Goal: Task Accomplishment & Management: Use online tool/utility

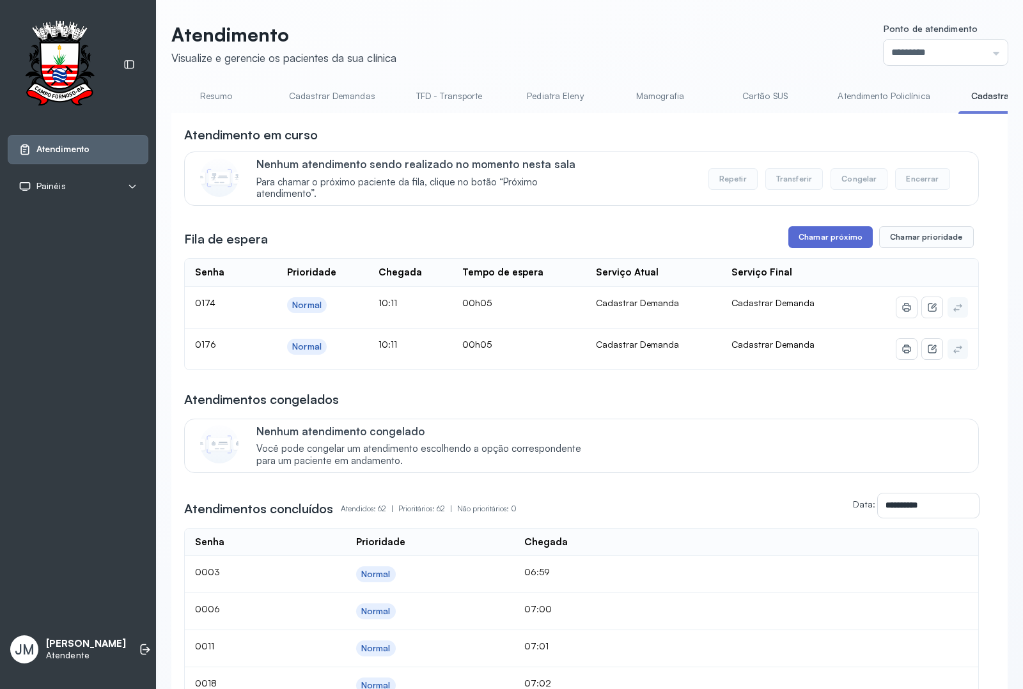
click at [817, 240] on button "Chamar próximo" at bounding box center [831, 237] width 84 height 22
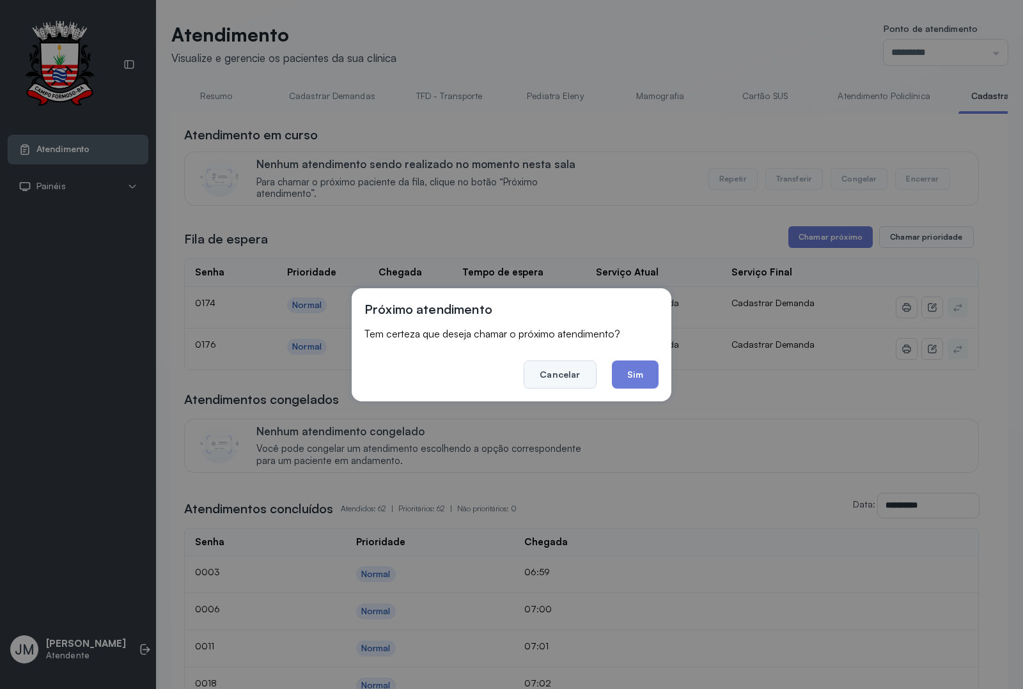
drag, startPoint x: 552, startPoint y: 375, endPoint x: 541, endPoint y: 339, distance: 38.0
click at [552, 375] on button "Cancelar" at bounding box center [560, 375] width 72 height 28
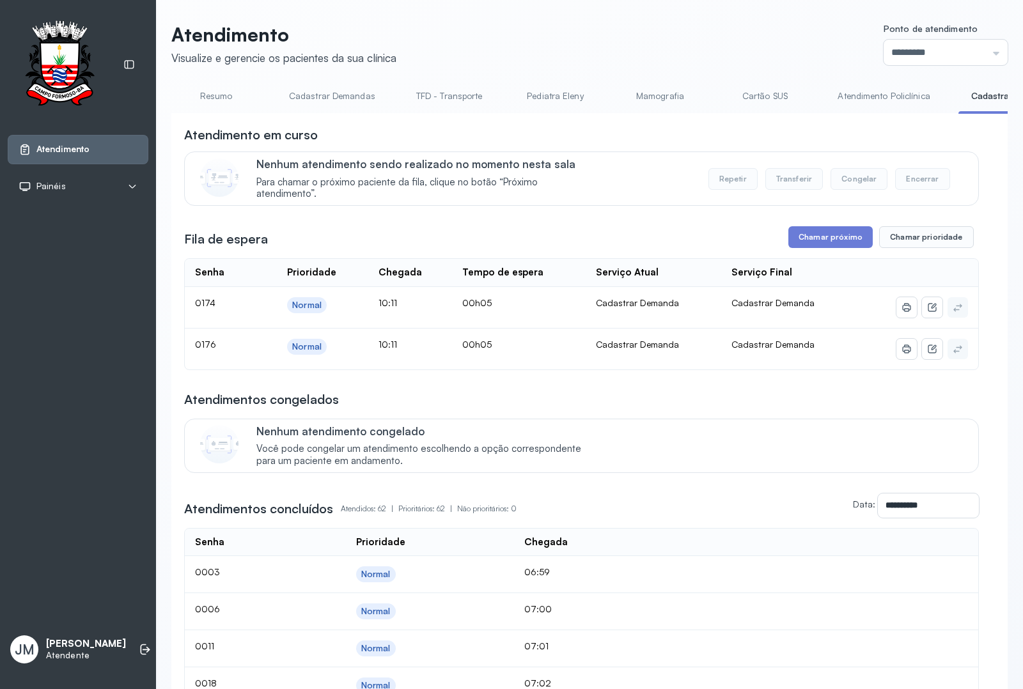
click at [218, 96] on link "Resumo" at bounding box center [216, 96] width 90 height 21
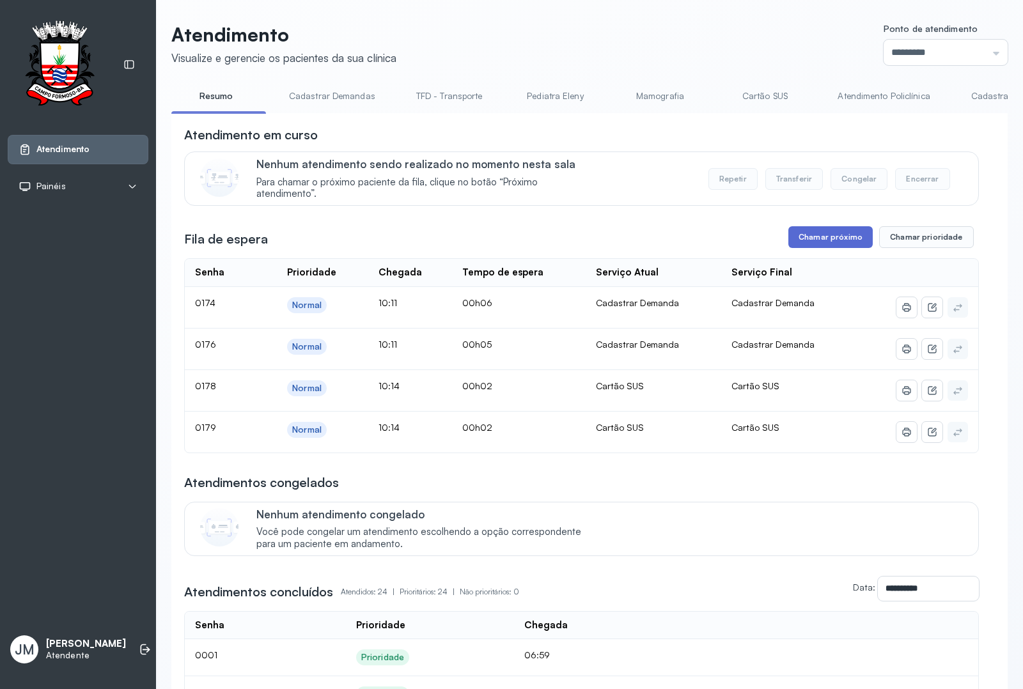
click at [835, 241] on button "Chamar próximo" at bounding box center [831, 237] width 84 height 22
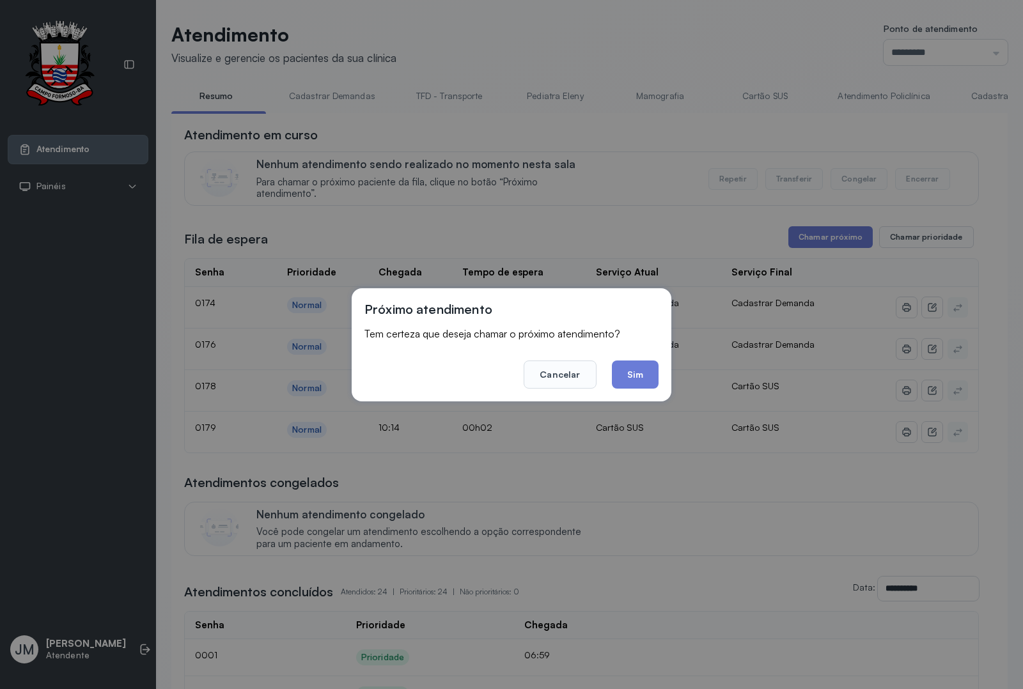
drag, startPoint x: 634, startPoint y: 376, endPoint x: 628, endPoint y: 352, distance: 25.1
click at [634, 377] on button "Sim" at bounding box center [635, 375] width 47 height 28
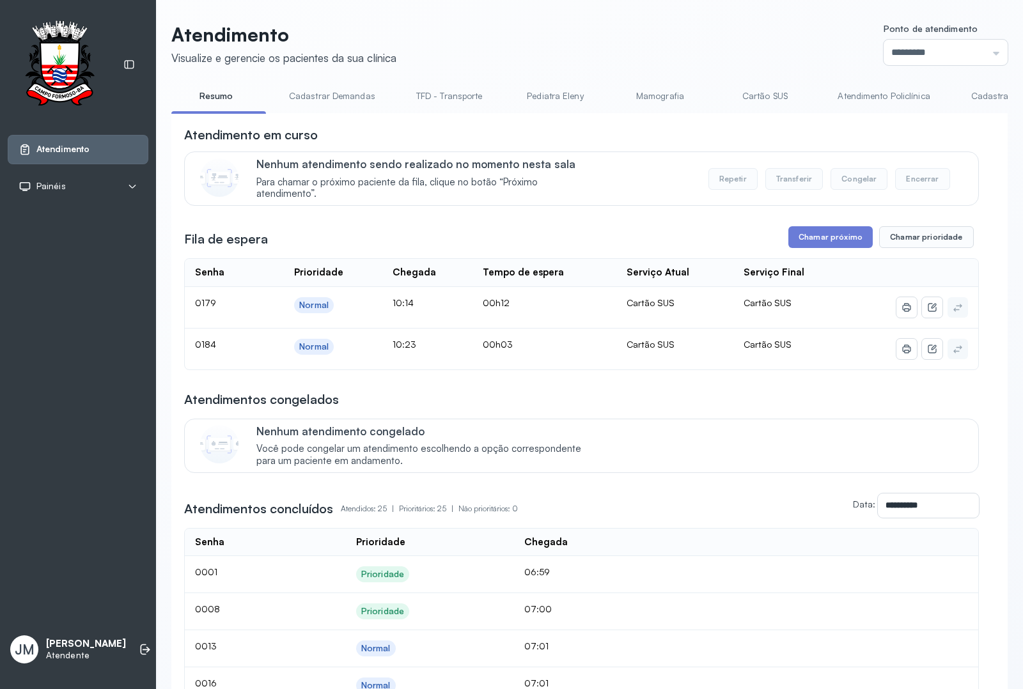
click at [225, 91] on link "Resumo" at bounding box center [216, 96] width 90 height 21
click at [323, 94] on link "Cadastrar Demandas" at bounding box center [332, 96] width 112 height 21
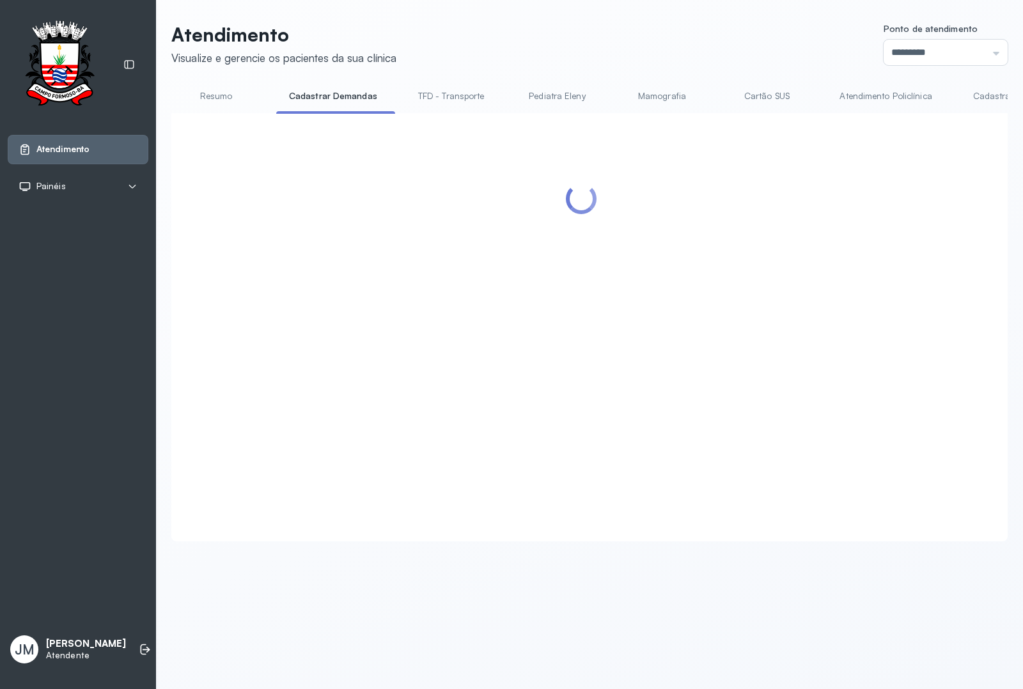
click at [217, 91] on link "Resumo" at bounding box center [216, 96] width 90 height 21
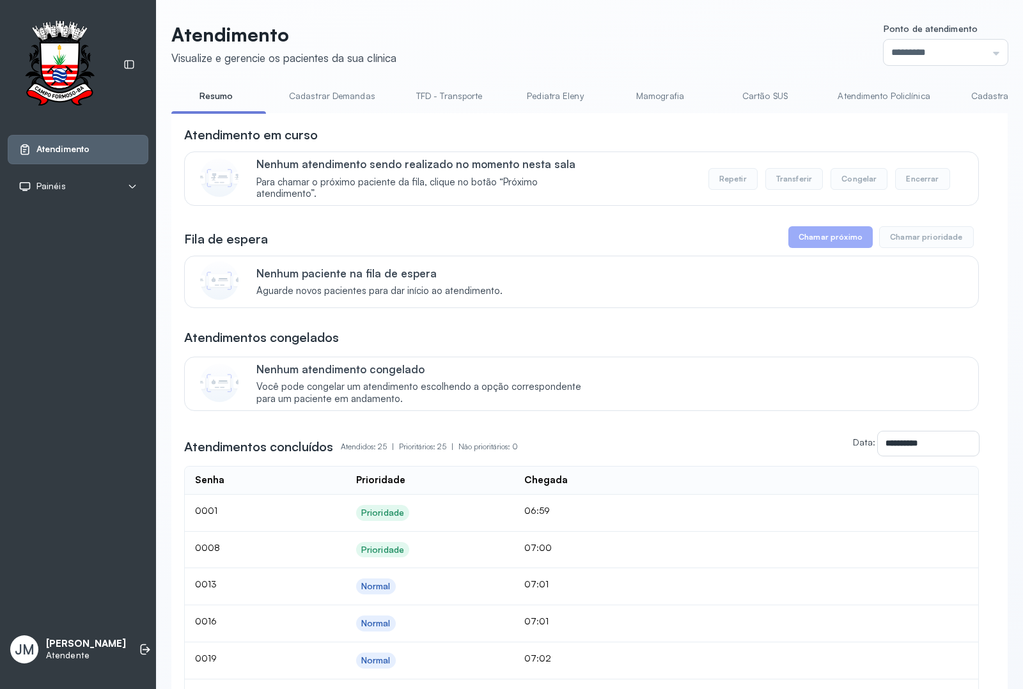
click at [219, 96] on link "Resumo" at bounding box center [216, 96] width 90 height 21
click at [334, 94] on link "Cadastrar Demandas" at bounding box center [332, 96] width 112 height 21
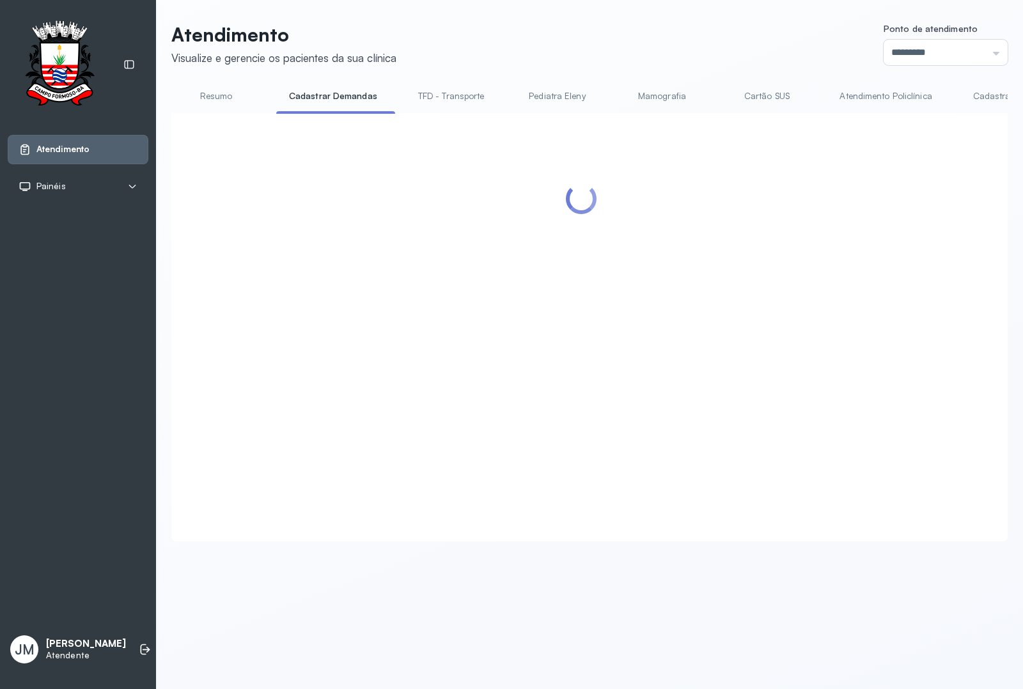
click at [201, 95] on link "Resumo" at bounding box center [216, 96] width 90 height 21
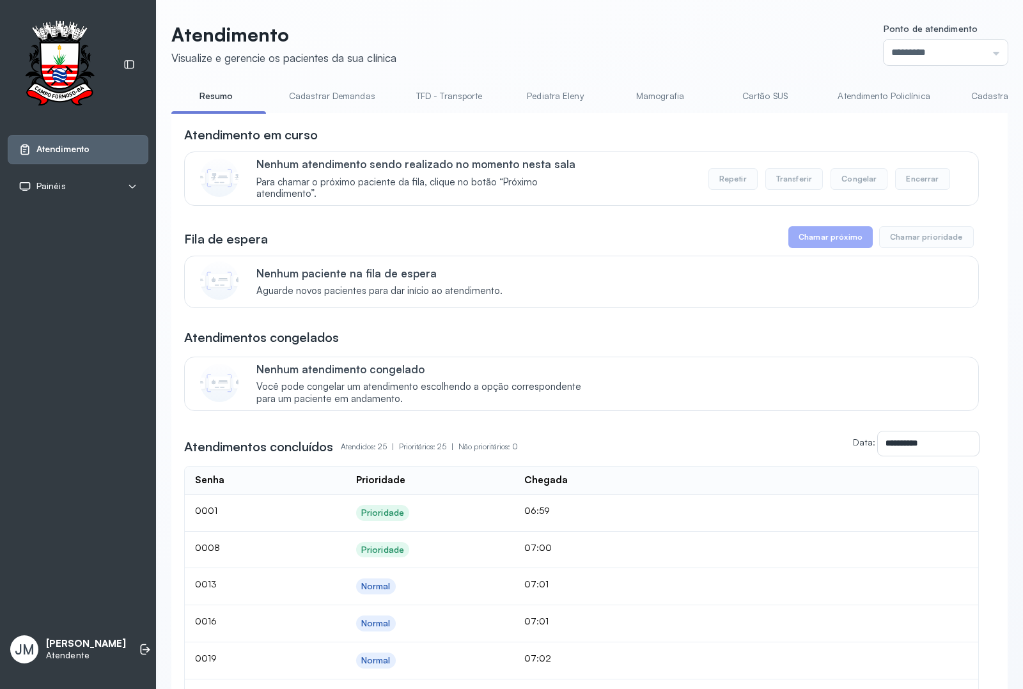
click at [207, 93] on link "Resumo" at bounding box center [216, 96] width 90 height 21
click at [216, 98] on link "Resumo" at bounding box center [216, 96] width 90 height 21
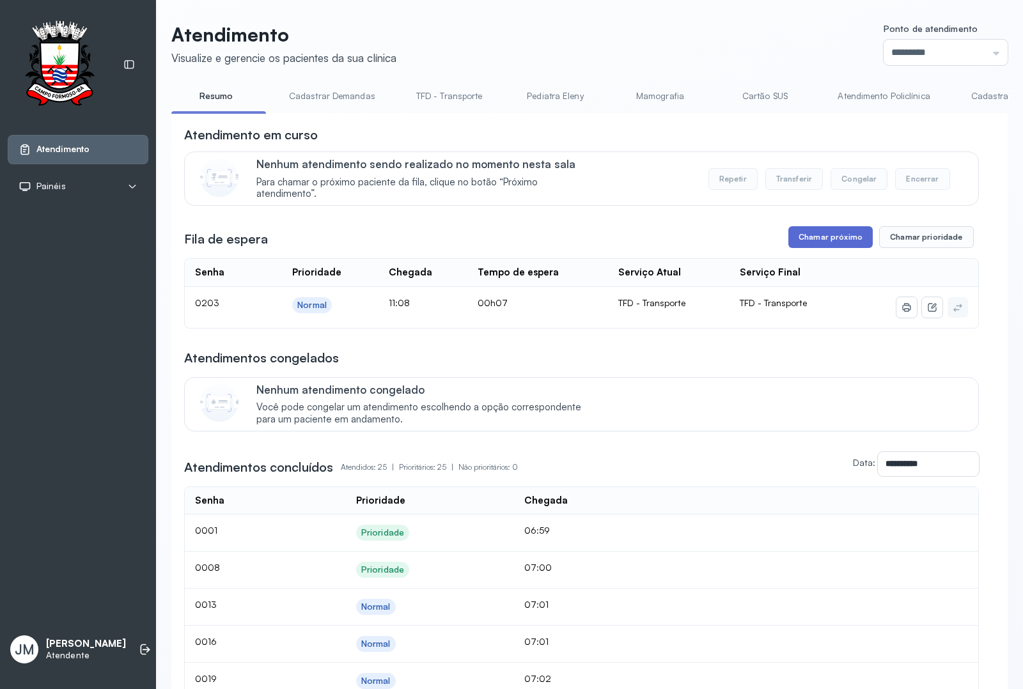
click at [820, 243] on button "Chamar próximo" at bounding box center [831, 237] width 84 height 22
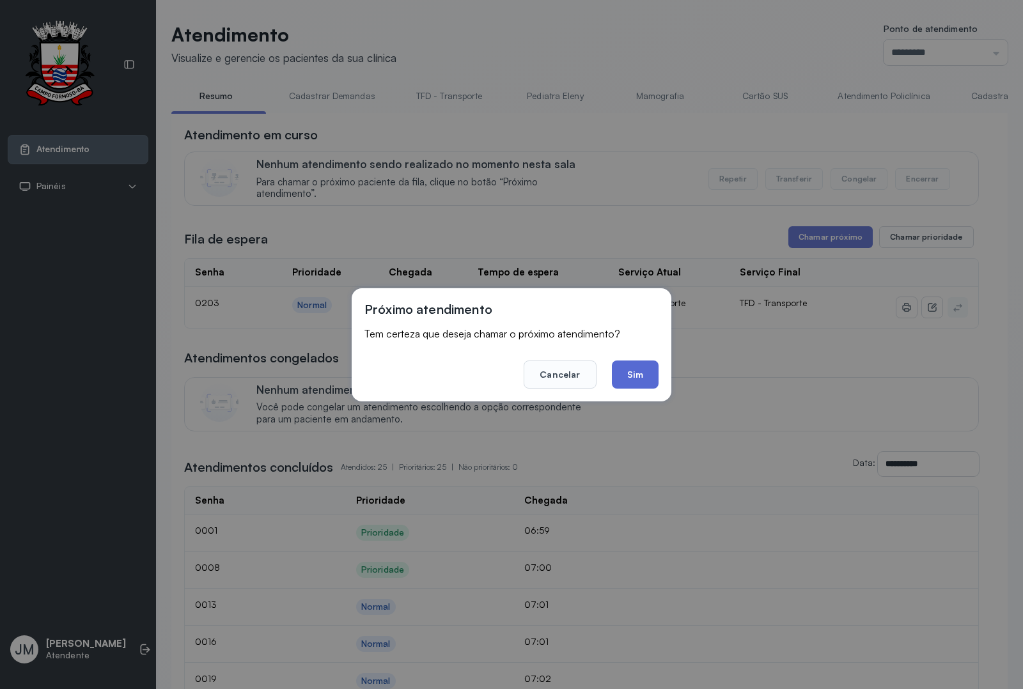
click at [643, 372] on button "Sim" at bounding box center [635, 375] width 47 height 28
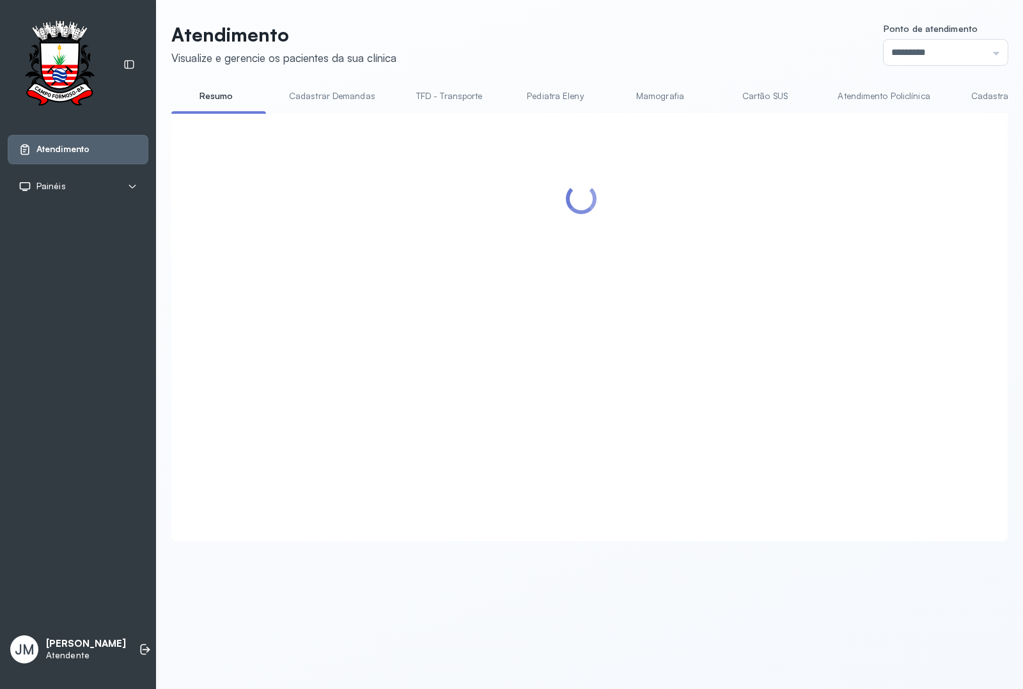
click at [437, 93] on link "TFD - Transporte" at bounding box center [450, 96] width 92 height 21
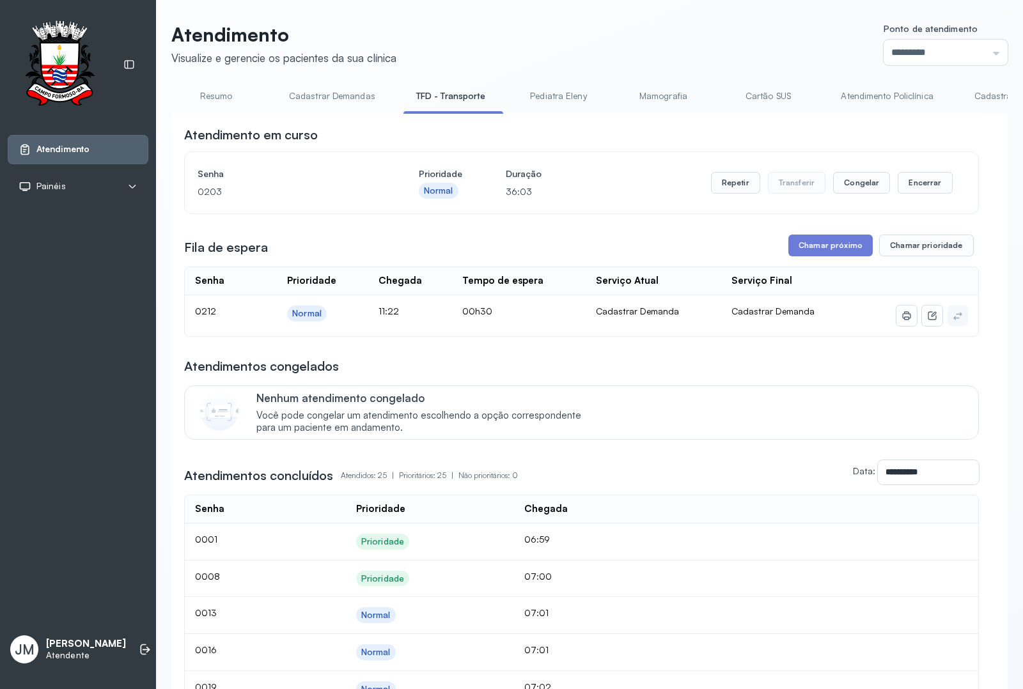
click at [419, 88] on link "TFD - Transporte" at bounding box center [451, 96] width 95 height 21
click at [908, 189] on button "Encerrar" at bounding box center [925, 183] width 54 height 22
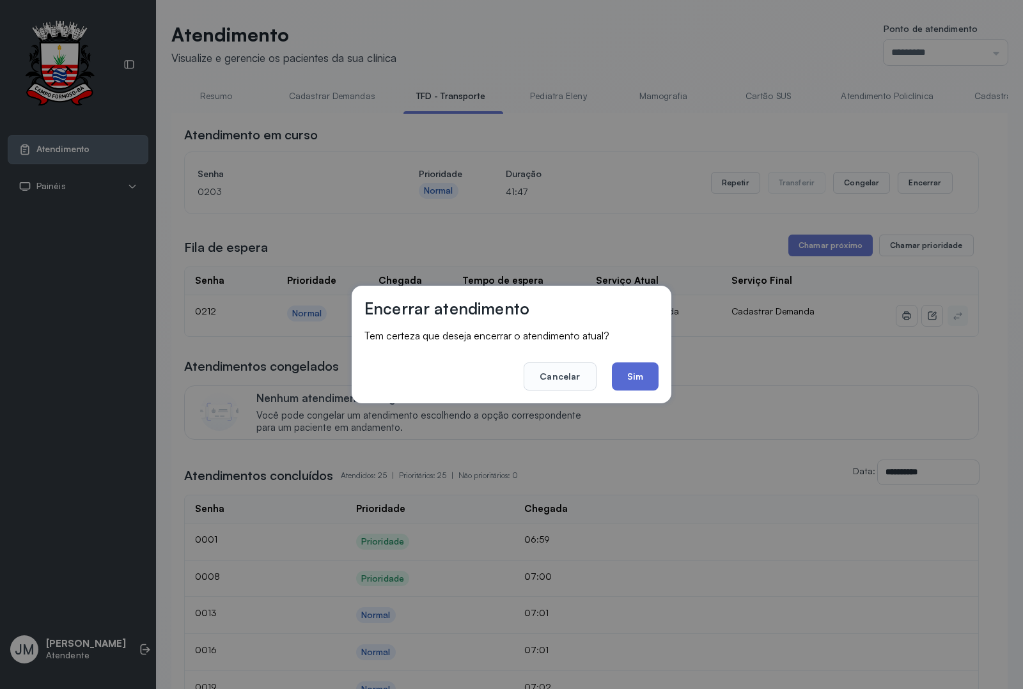
click at [638, 378] on button "Sim" at bounding box center [635, 377] width 47 height 28
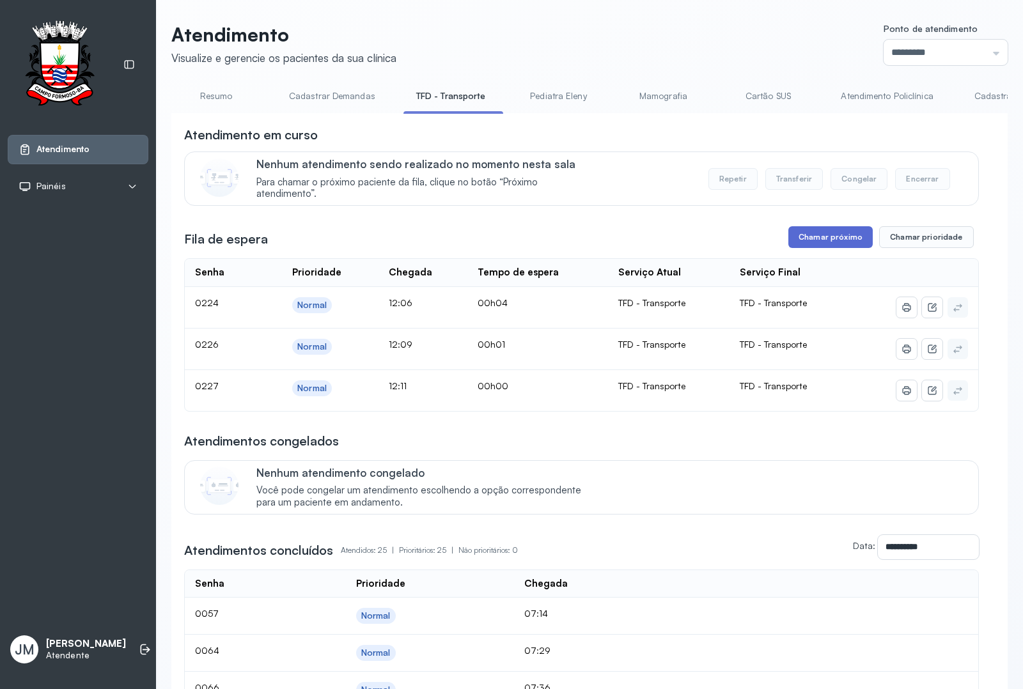
click at [858, 232] on button "Chamar próximo" at bounding box center [831, 237] width 84 height 22
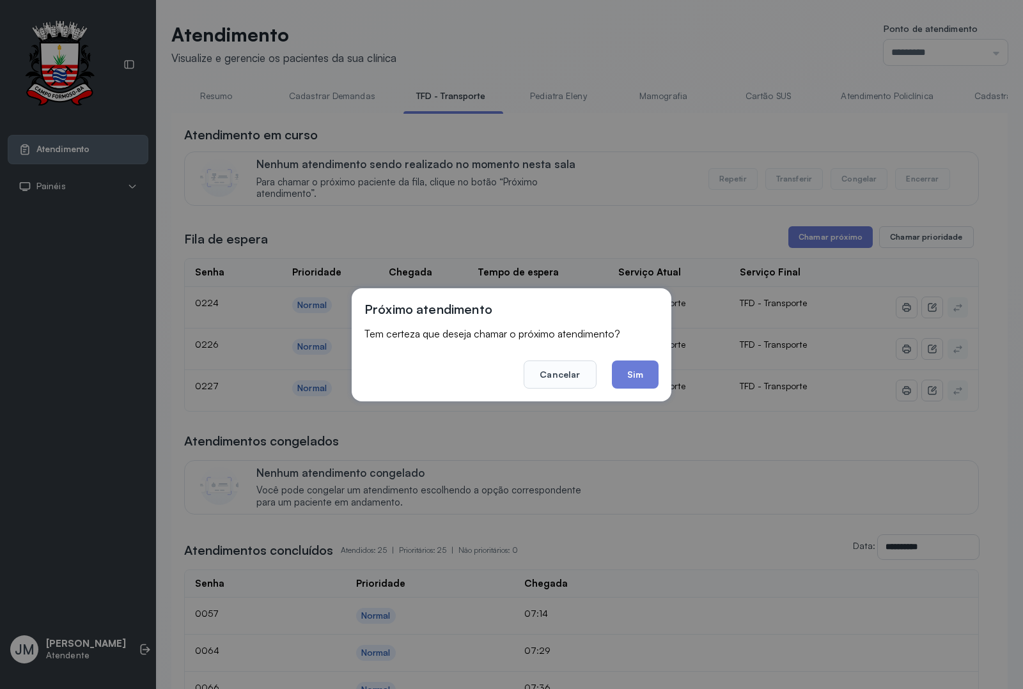
drag, startPoint x: 638, startPoint y: 365, endPoint x: 646, endPoint y: 362, distance: 8.3
click at [641, 365] on button "Sim" at bounding box center [635, 375] width 47 height 28
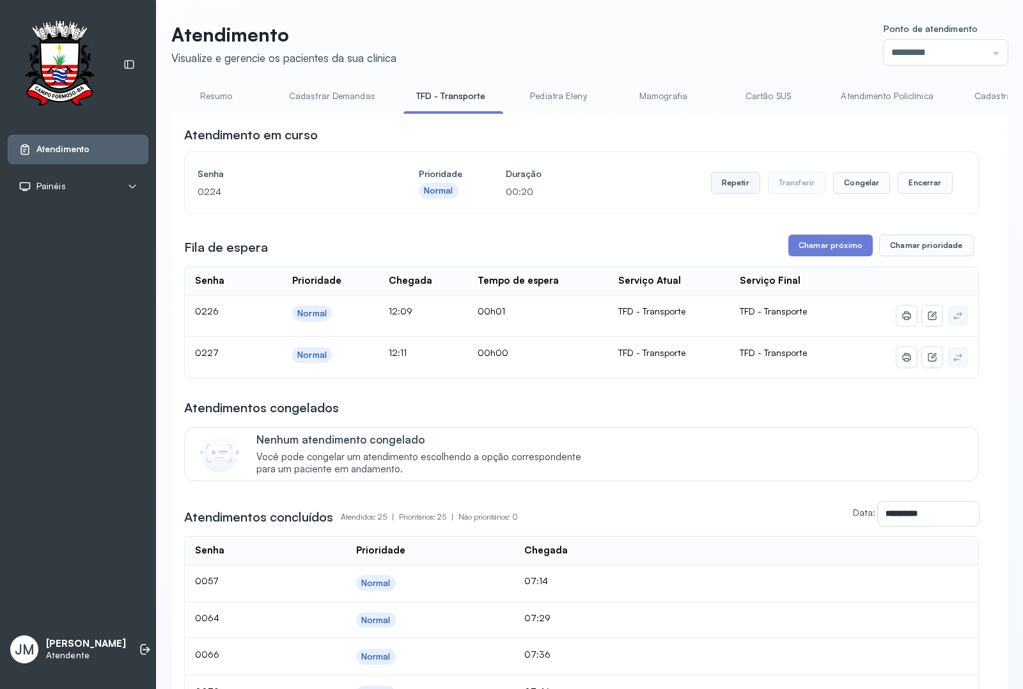
click at [720, 186] on button "Repetir" at bounding box center [735, 183] width 49 height 22
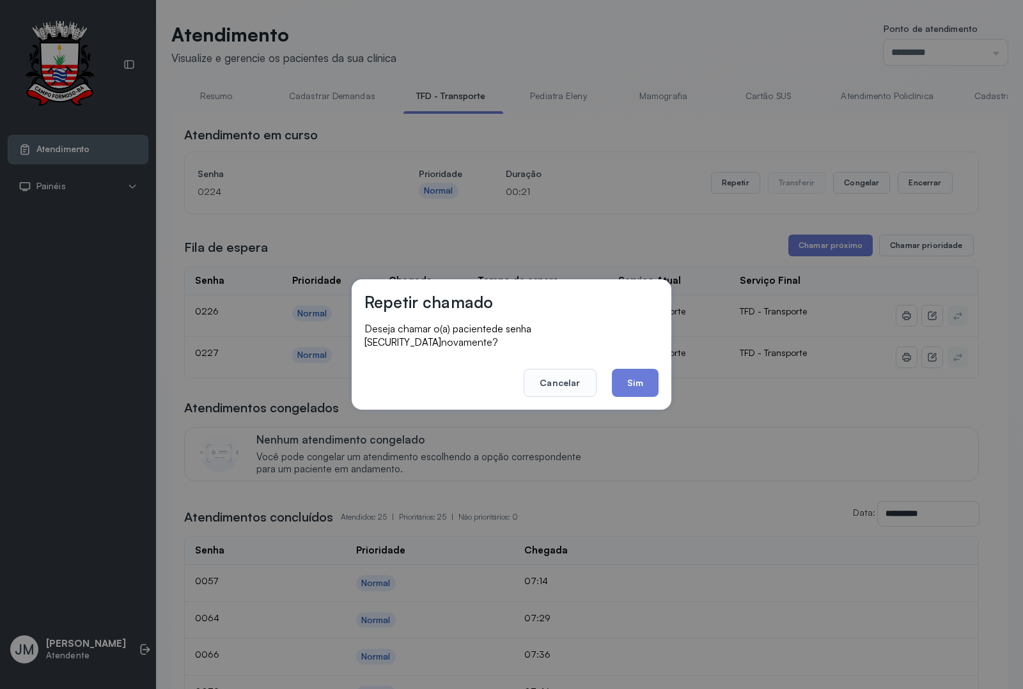
drag, startPoint x: 644, startPoint y: 372, endPoint x: 646, endPoint y: 366, distance: 6.7
click at [646, 369] on button "Sim" at bounding box center [635, 383] width 47 height 28
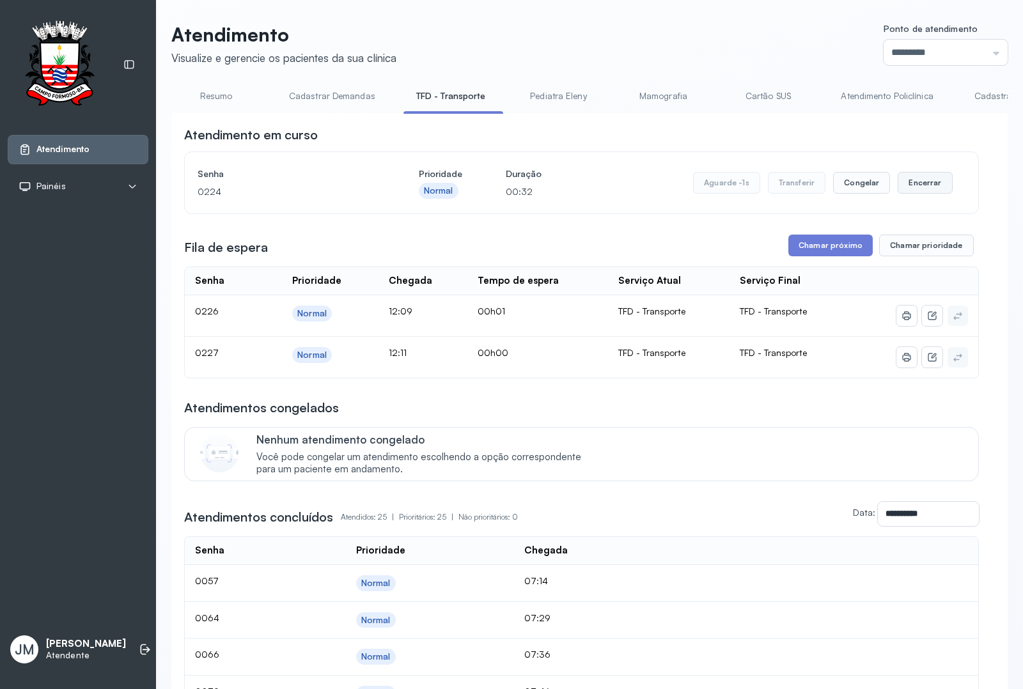
click at [922, 189] on button "Encerrar" at bounding box center [925, 183] width 54 height 22
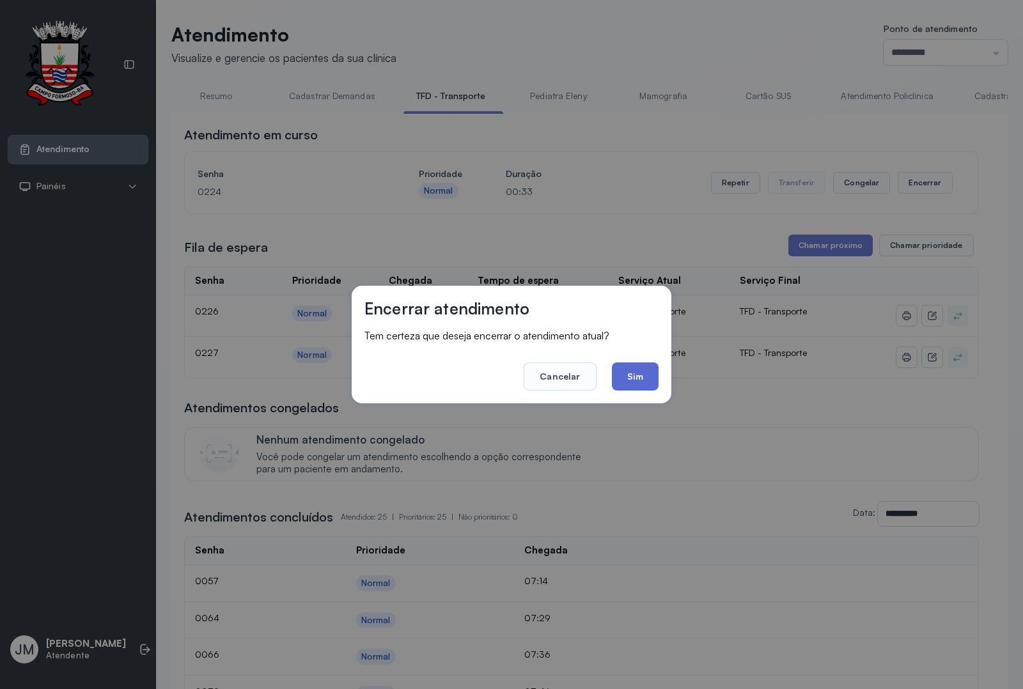
click at [630, 378] on button "Sim" at bounding box center [635, 377] width 47 height 28
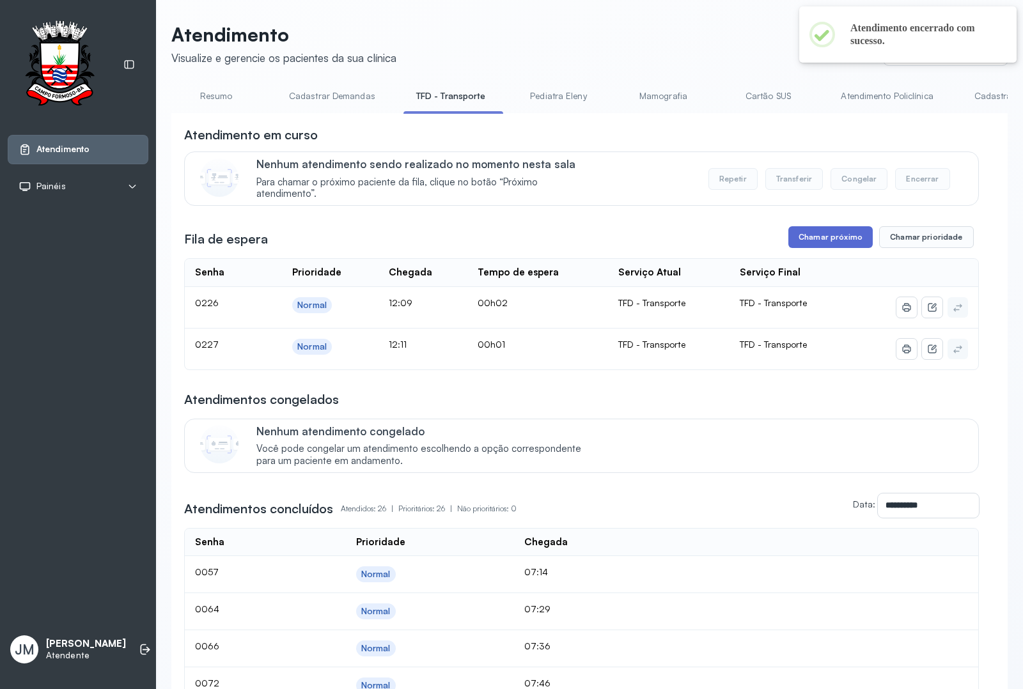
click at [822, 235] on button "Chamar próximo" at bounding box center [831, 237] width 84 height 22
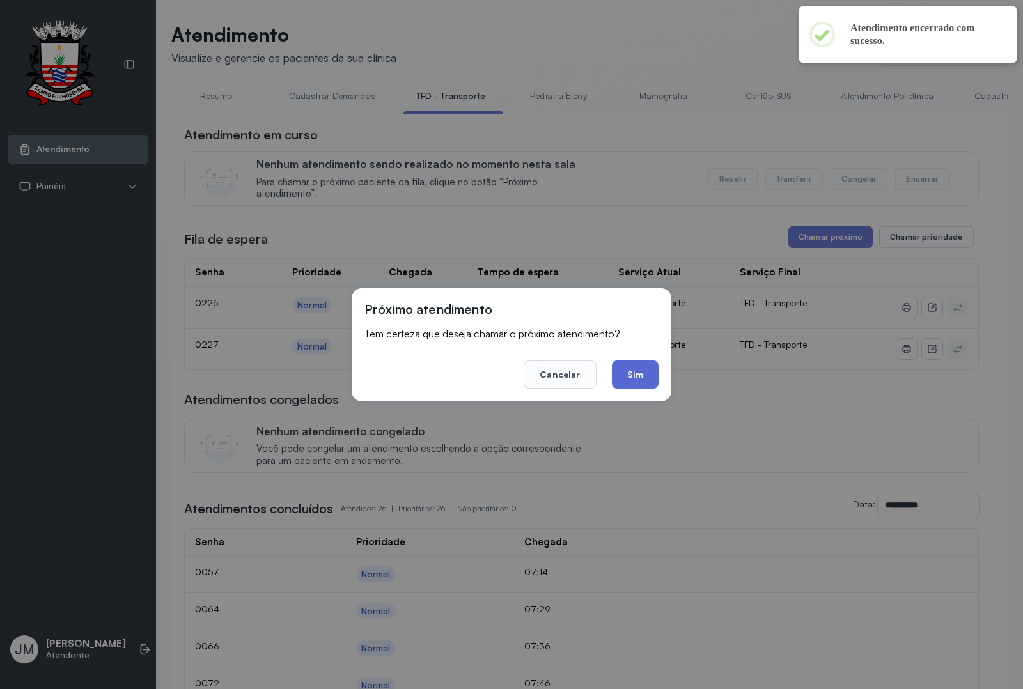
click at [638, 379] on button "Sim" at bounding box center [635, 375] width 47 height 28
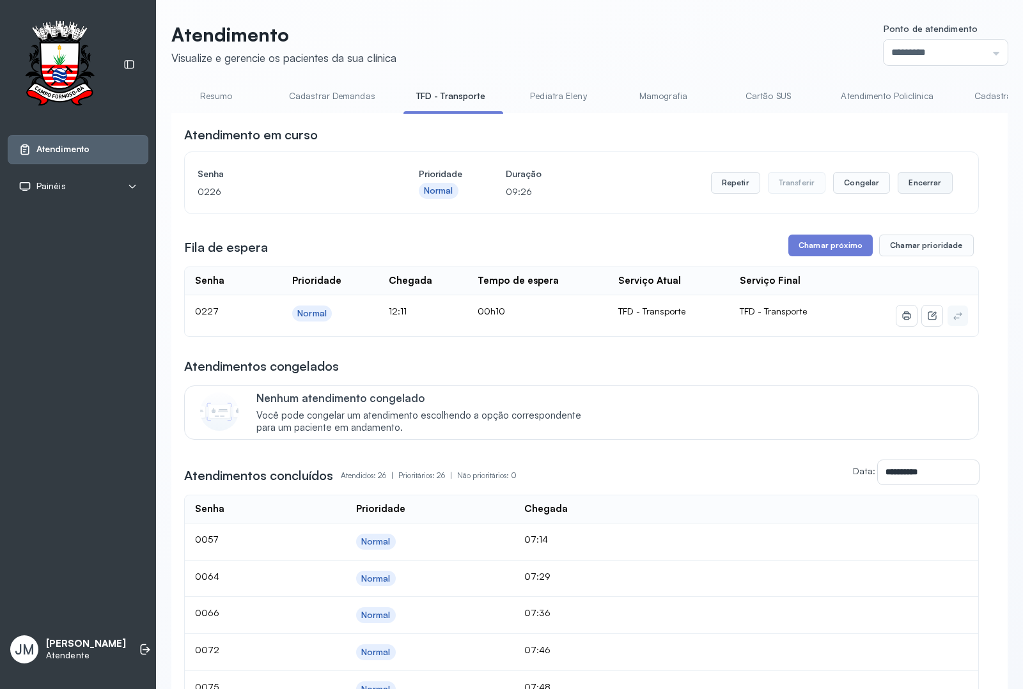
click at [915, 187] on button "Encerrar" at bounding box center [925, 183] width 54 height 22
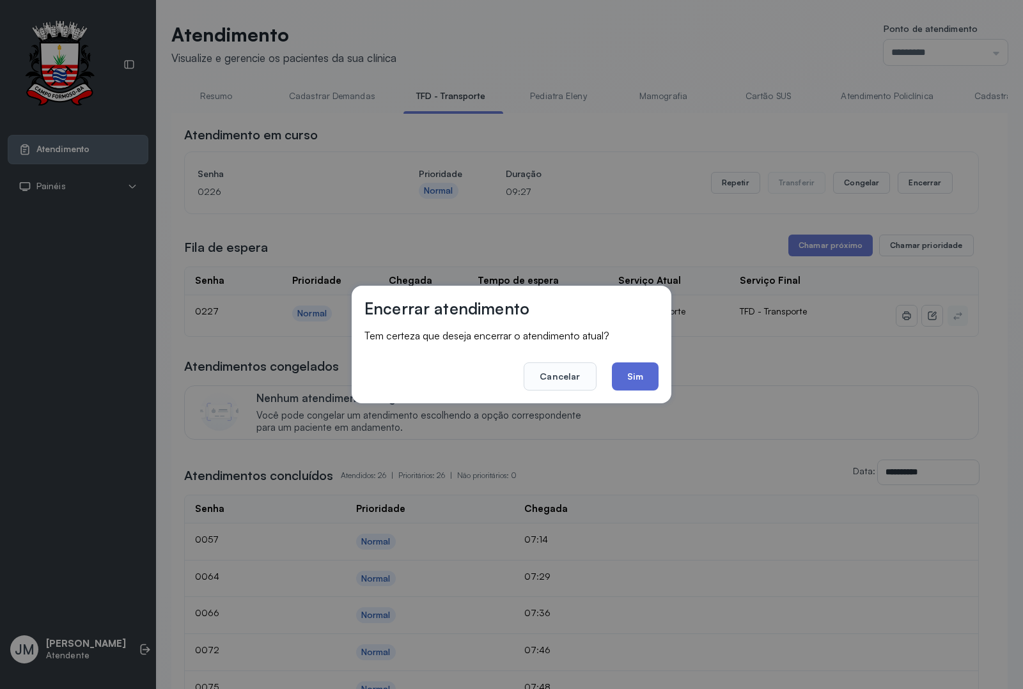
click at [657, 375] on div "Encerrar atendimento Tem certeza que deseja encerrar o atendimento atual? Cance…" at bounding box center [512, 344] width 320 height 117
click at [650, 375] on button "Sim" at bounding box center [635, 377] width 47 height 28
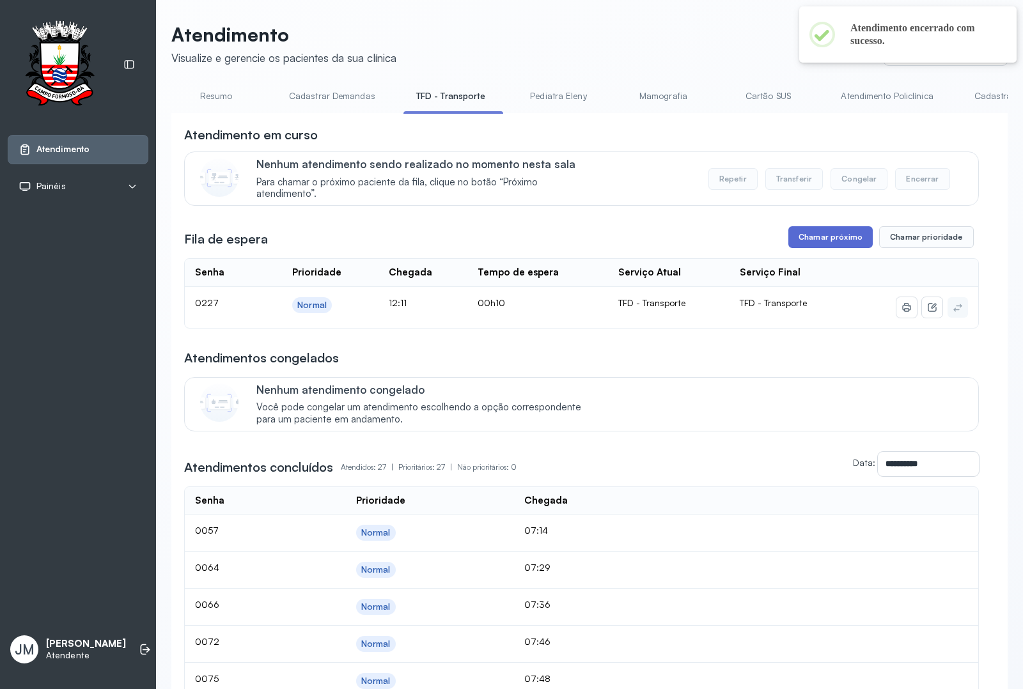
click at [809, 244] on button "Chamar próximo" at bounding box center [831, 237] width 84 height 22
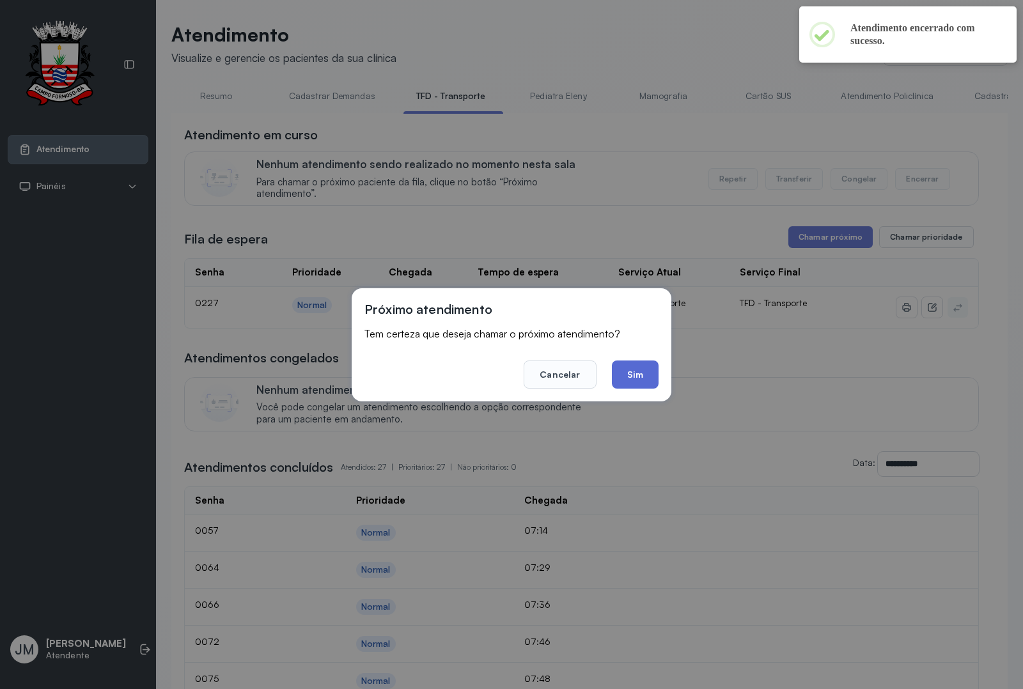
click at [638, 366] on button "Sim" at bounding box center [635, 375] width 47 height 28
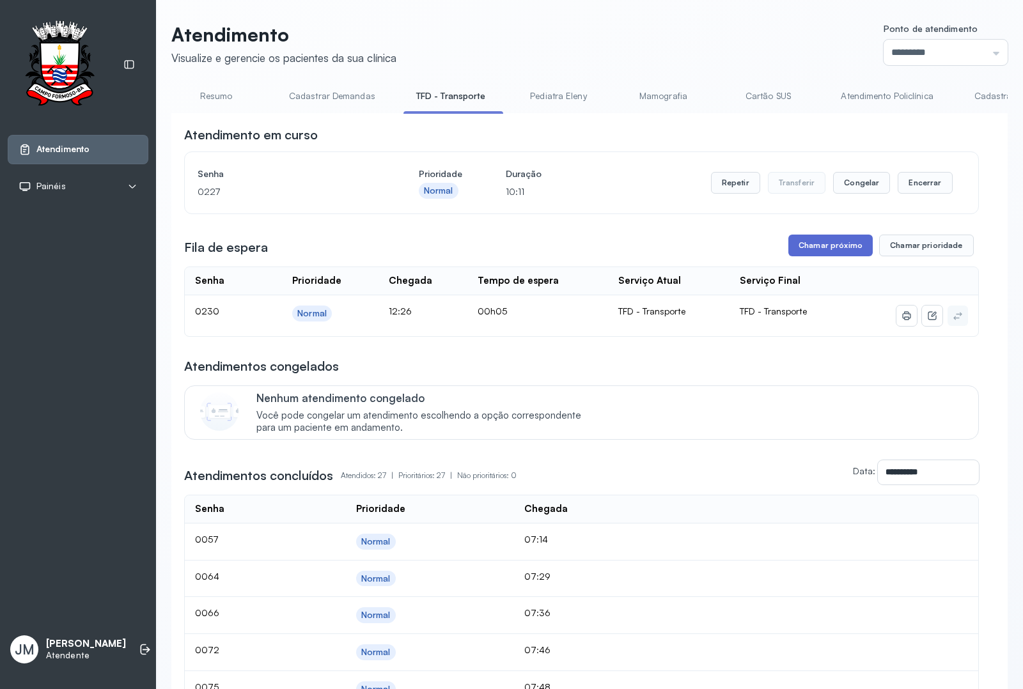
click at [819, 244] on button "Chamar próximo" at bounding box center [831, 246] width 84 height 22
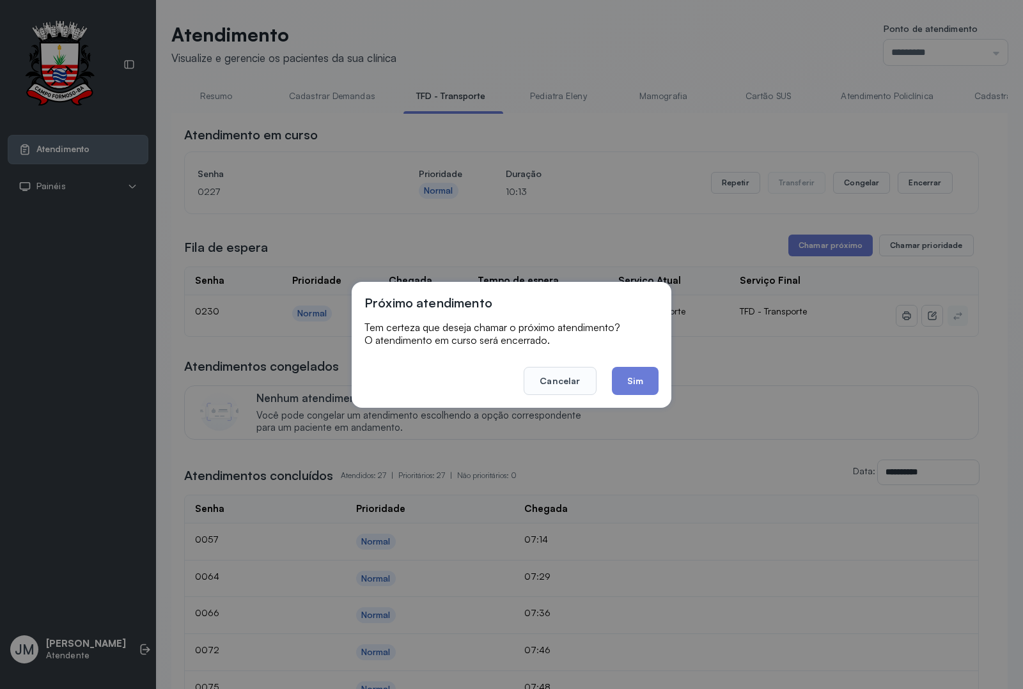
drag, startPoint x: 573, startPoint y: 379, endPoint x: 781, endPoint y: 290, distance: 226.1
click at [576, 379] on button "Cancelar" at bounding box center [560, 381] width 72 height 28
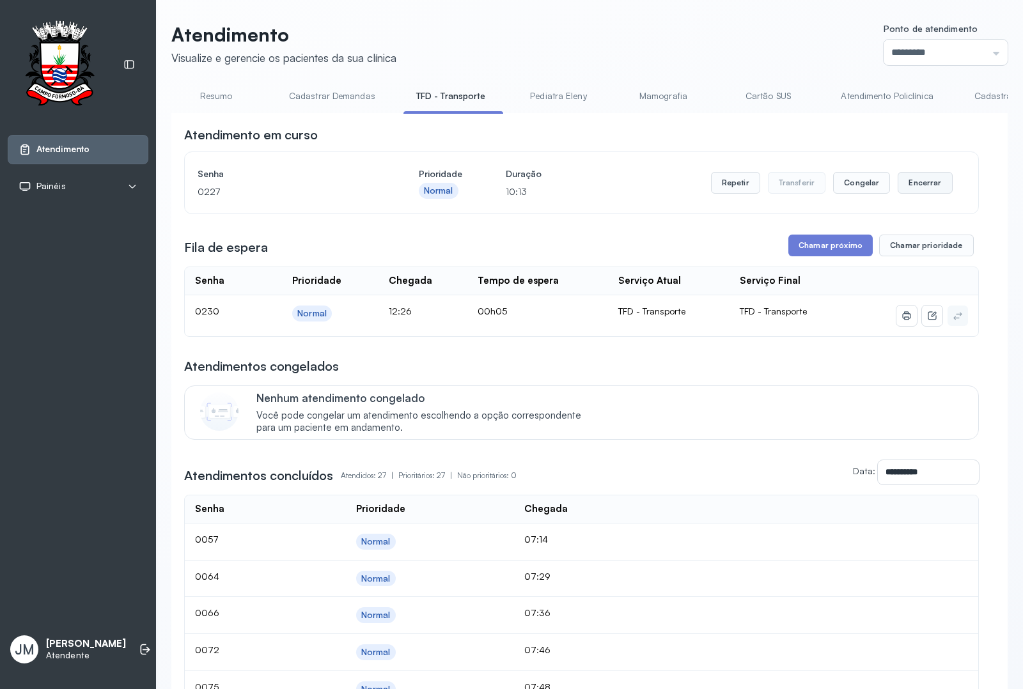
click at [925, 185] on button "Encerrar" at bounding box center [925, 183] width 54 height 22
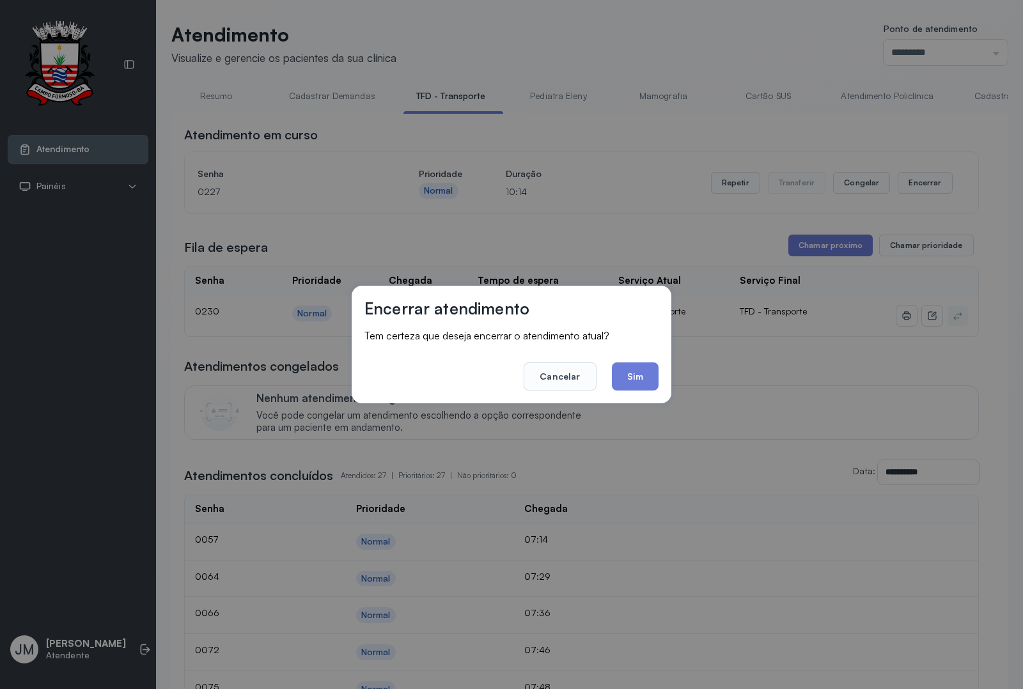
drag, startPoint x: 640, startPoint y: 368, endPoint x: 700, endPoint y: 321, distance: 76.1
click at [643, 365] on button "Sim" at bounding box center [635, 377] width 47 height 28
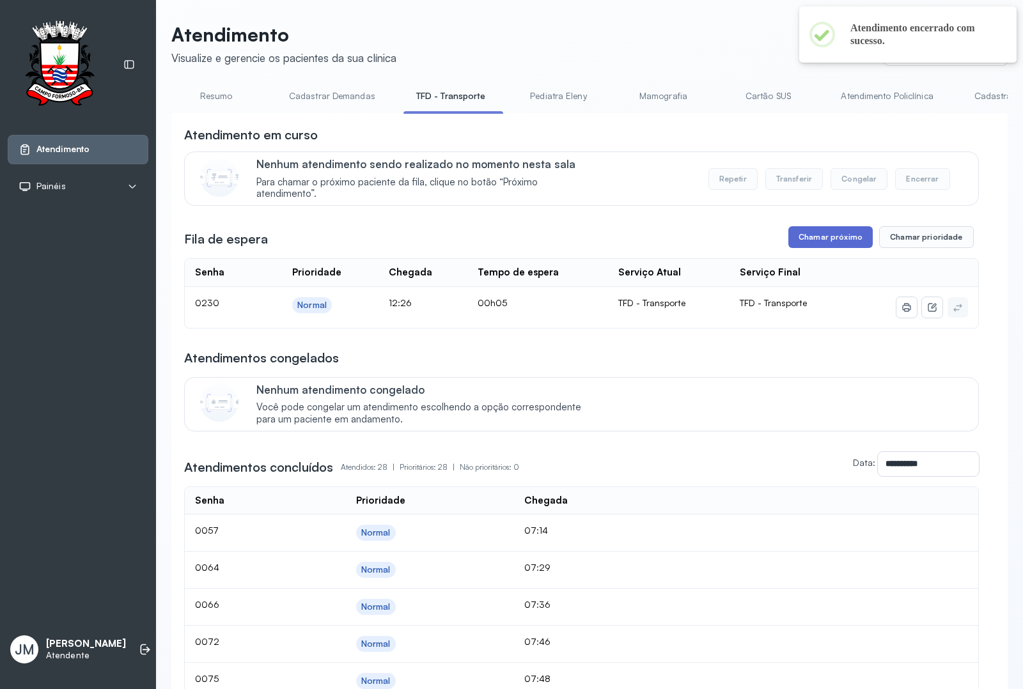
click at [817, 244] on button "Chamar próximo" at bounding box center [831, 237] width 84 height 22
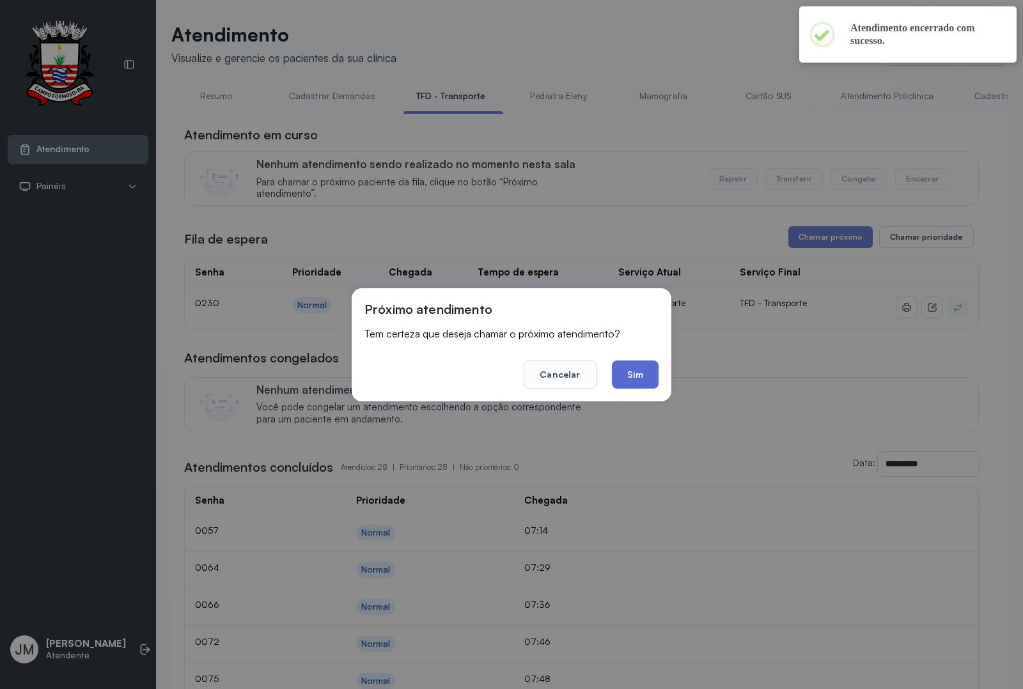
click at [633, 368] on button "Sim" at bounding box center [635, 375] width 47 height 28
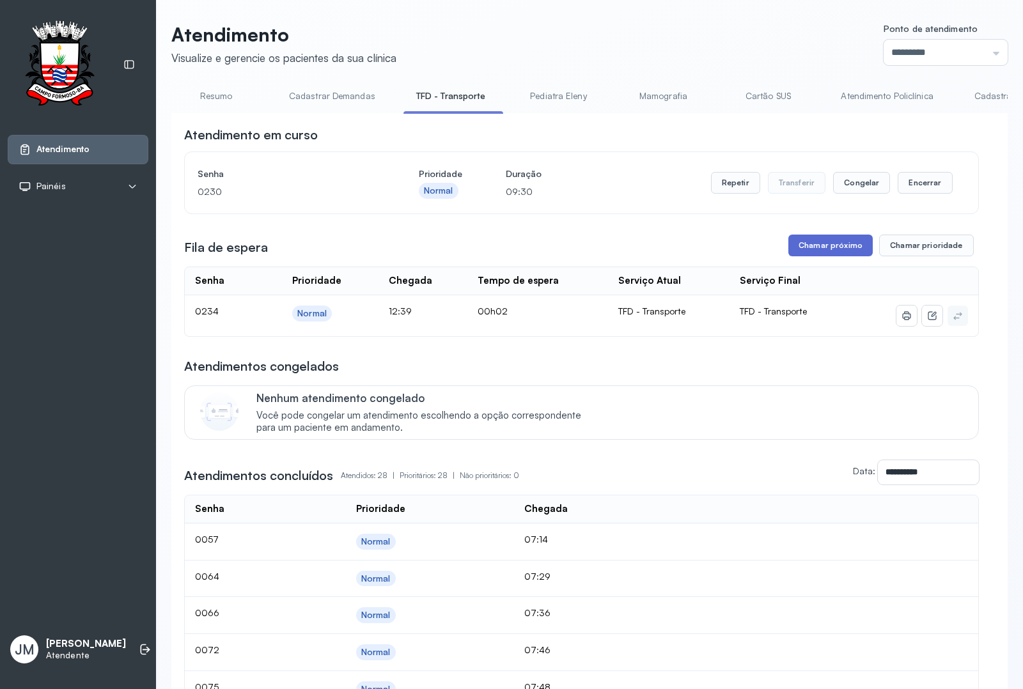
click at [819, 249] on button "Chamar próximo" at bounding box center [831, 246] width 84 height 22
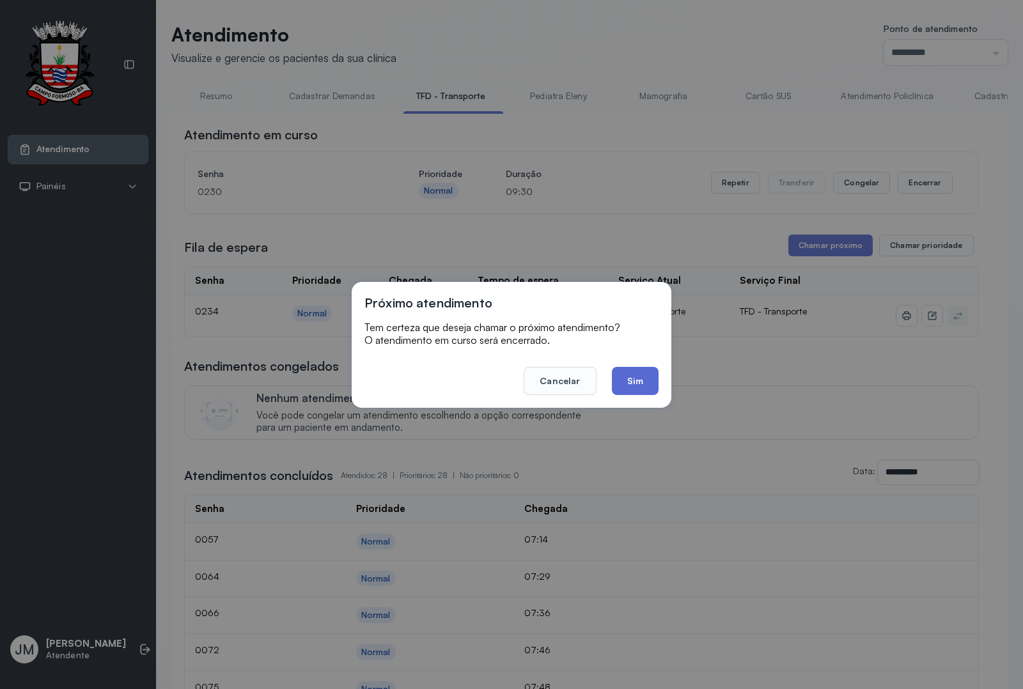
click at [635, 381] on button "Sim" at bounding box center [635, 381] width 47 height 28
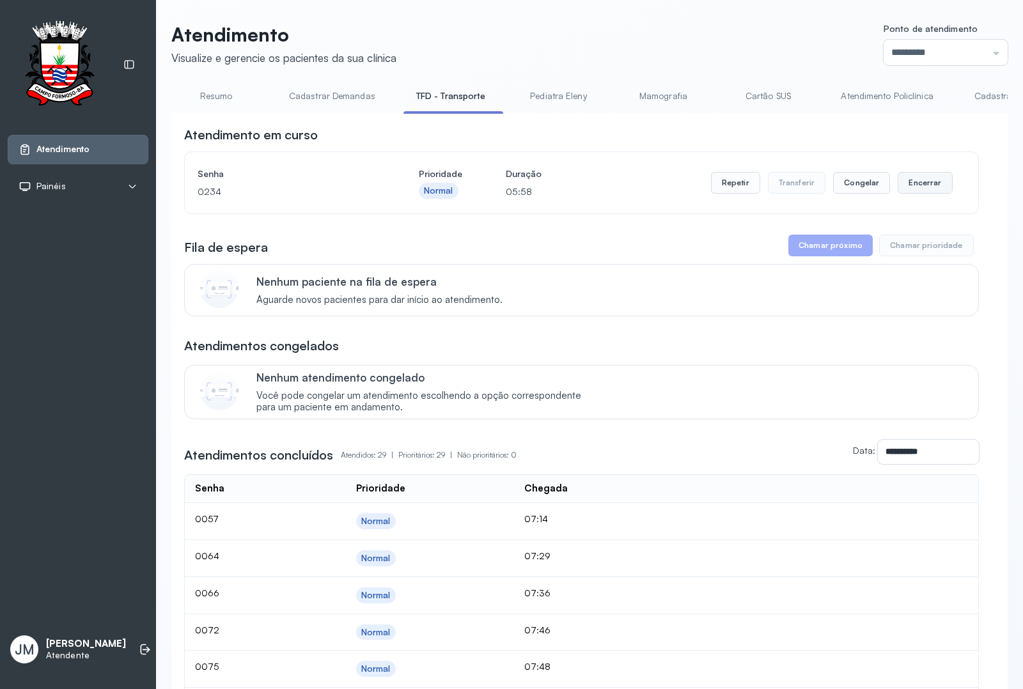
click at [903, 184] on button "Encerrar" at bounding box center [925, 183] width 54 height 22
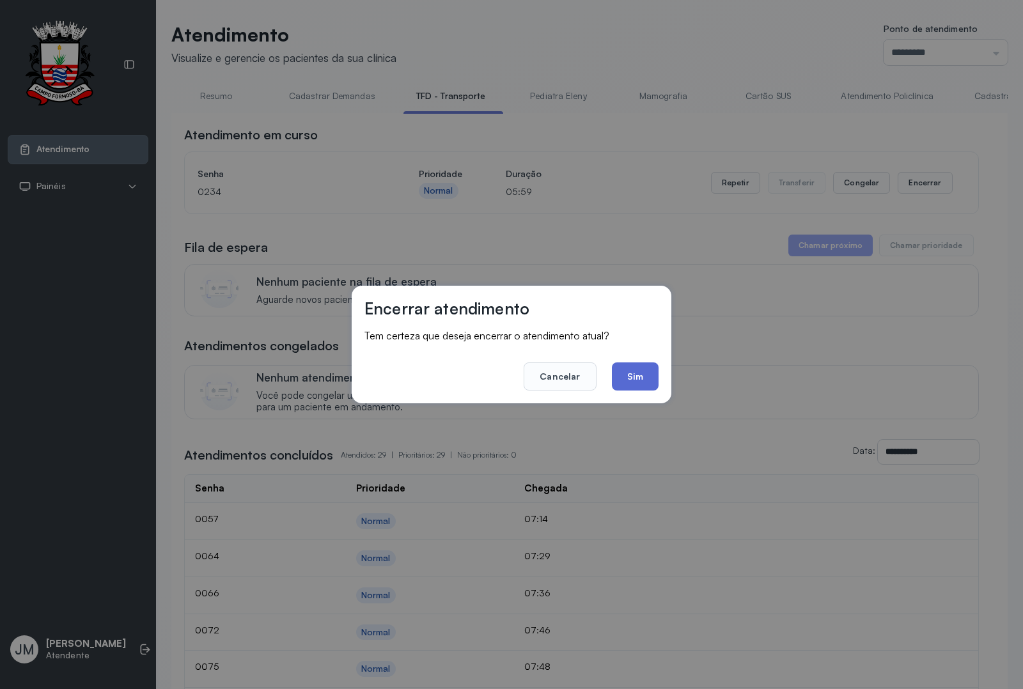
click at [638, 375] on button "Sim" at bounding box center [635, 377] width 47 height 28
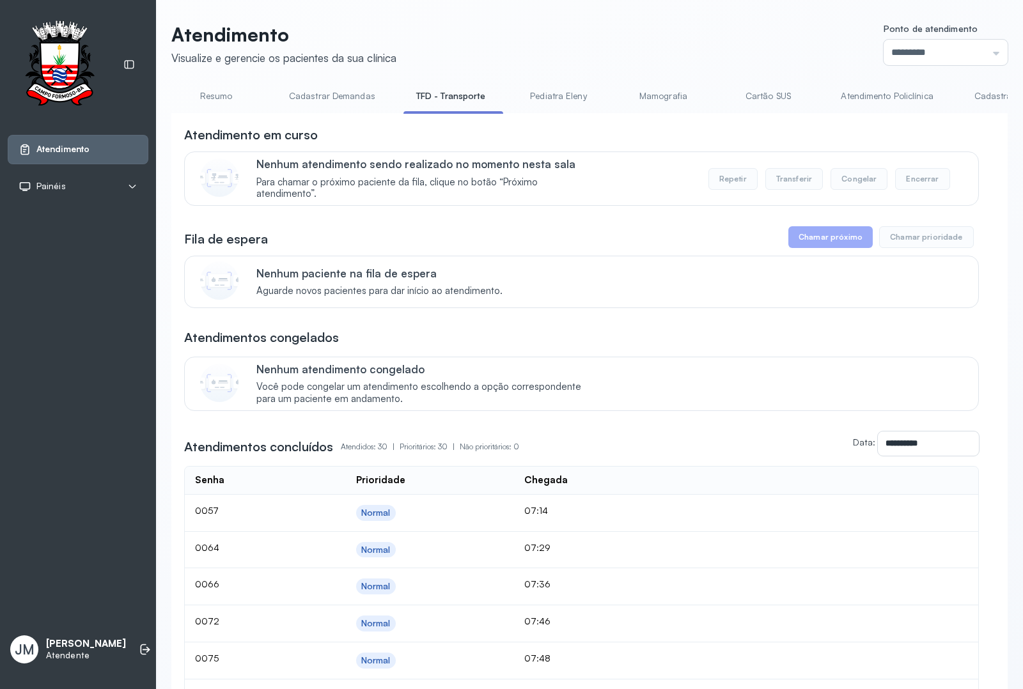
click at [211, 98] on link "Resumo" at bounding box center [216, 96] width 90 height 21
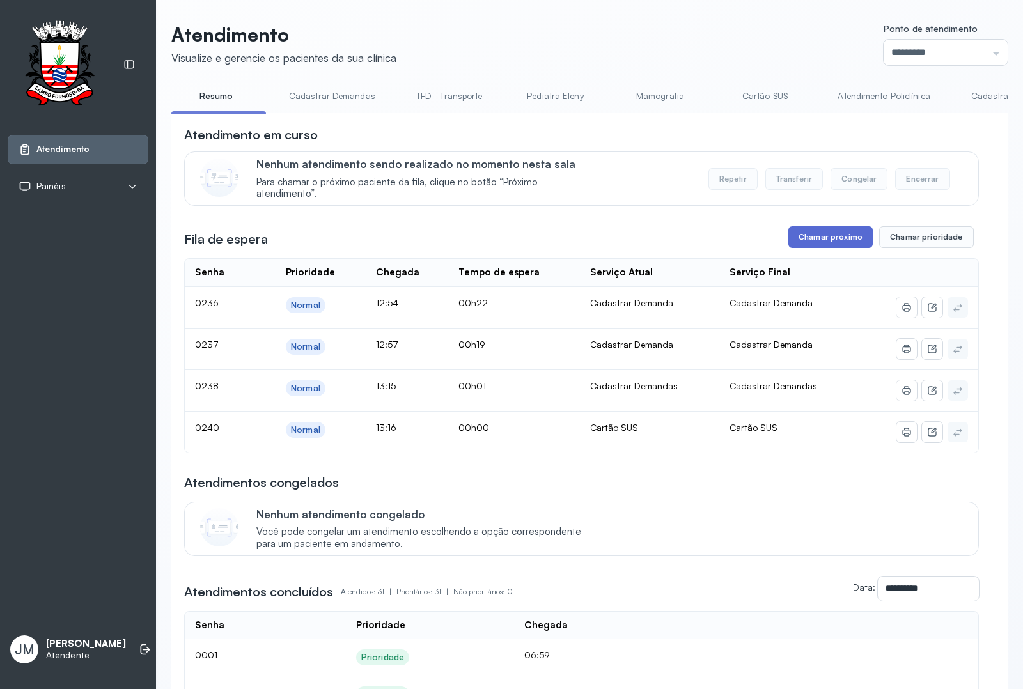
click at [814, 238] on button "Chamar próximo" at bounding box center [831, 237] width 84 height 22
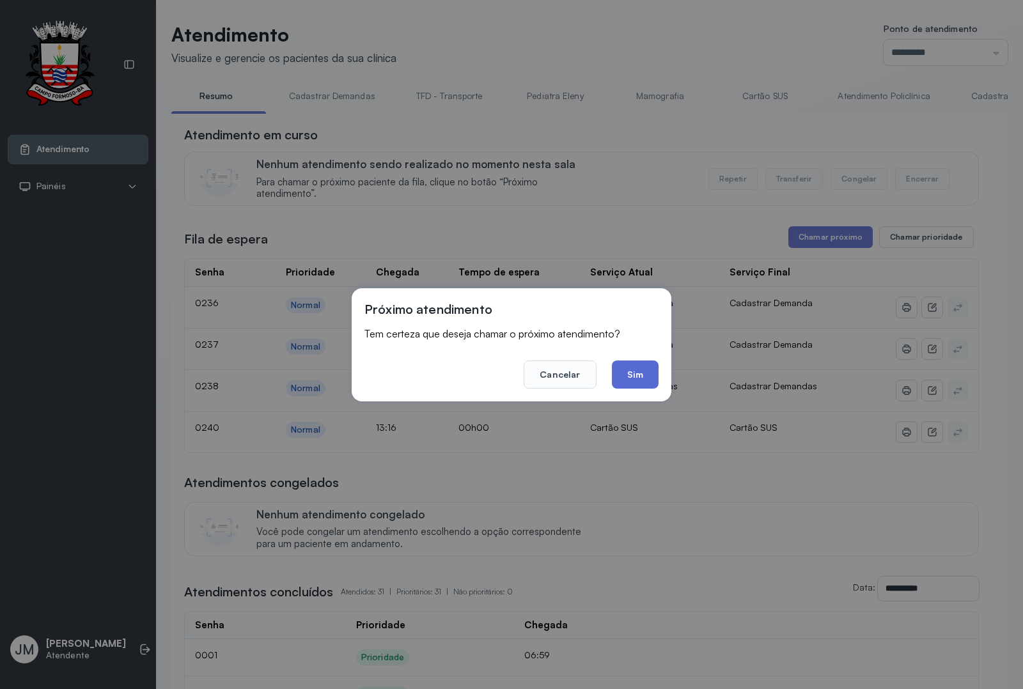
click at [643, 378] on button "Sim" at bounding box center [635, 375] width 47 height 28
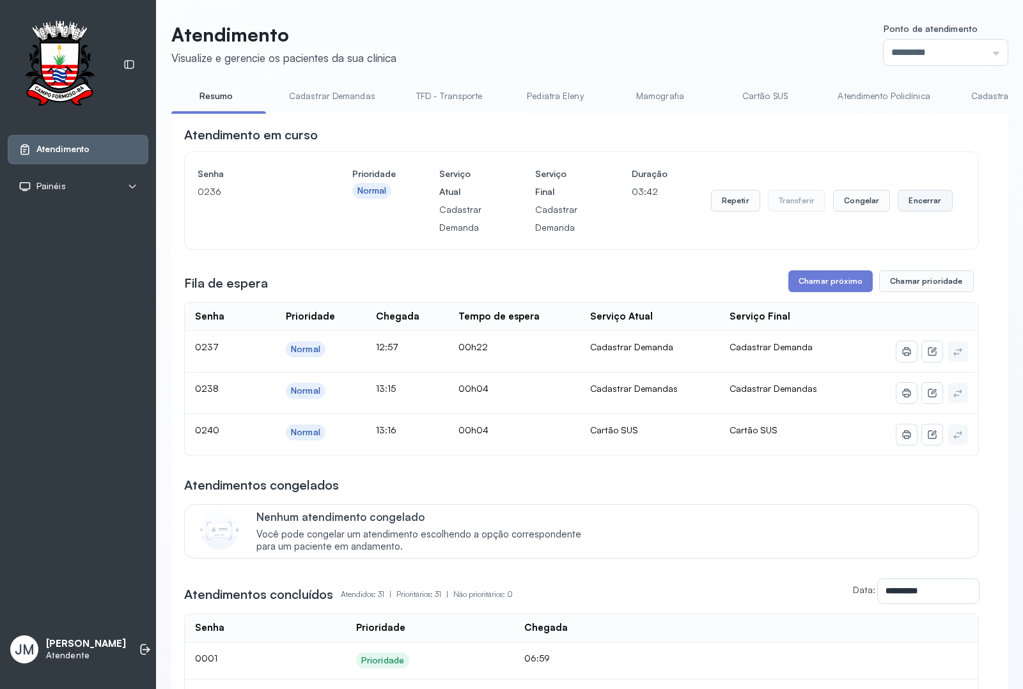
click at [913, 208] on button "Encerrar" at bounding box center [925, 201] width 54 height 22
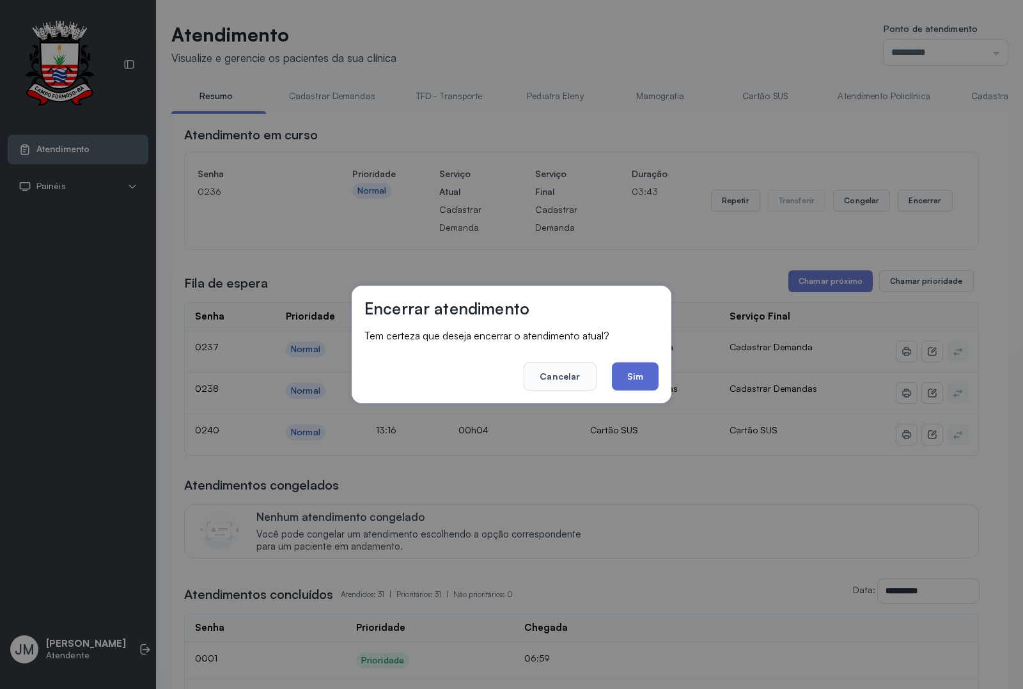
click at [638, 378] on button "Sim" at bounding box center [635, 377] width 47 height 28
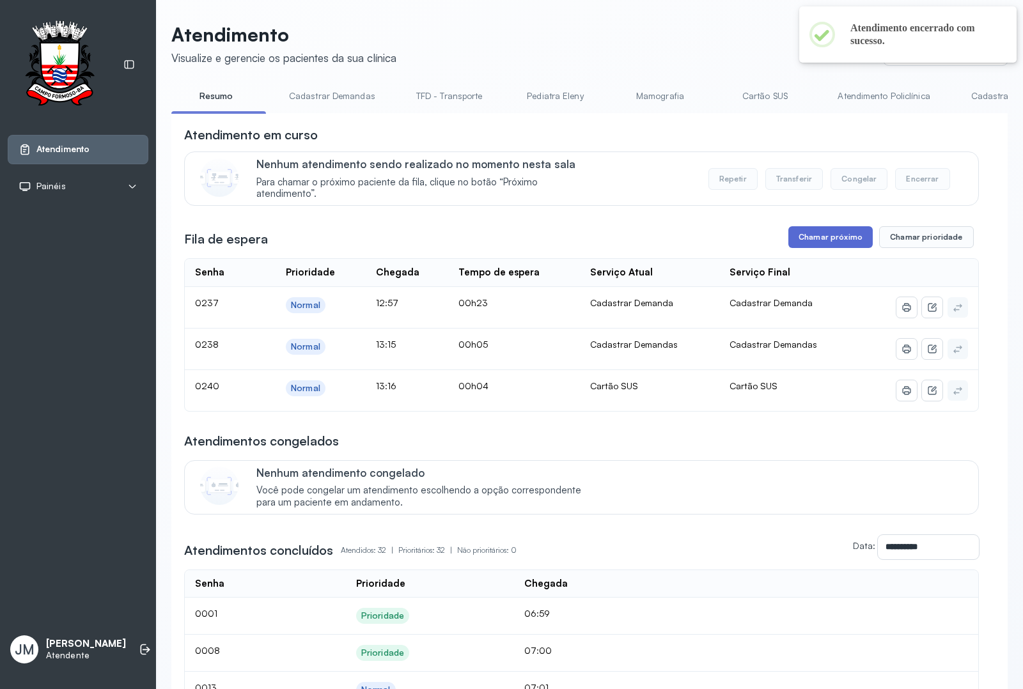
click at [819, 241] on button "Chamar próximo" at bounding box center [831, 237] width 84 height 22
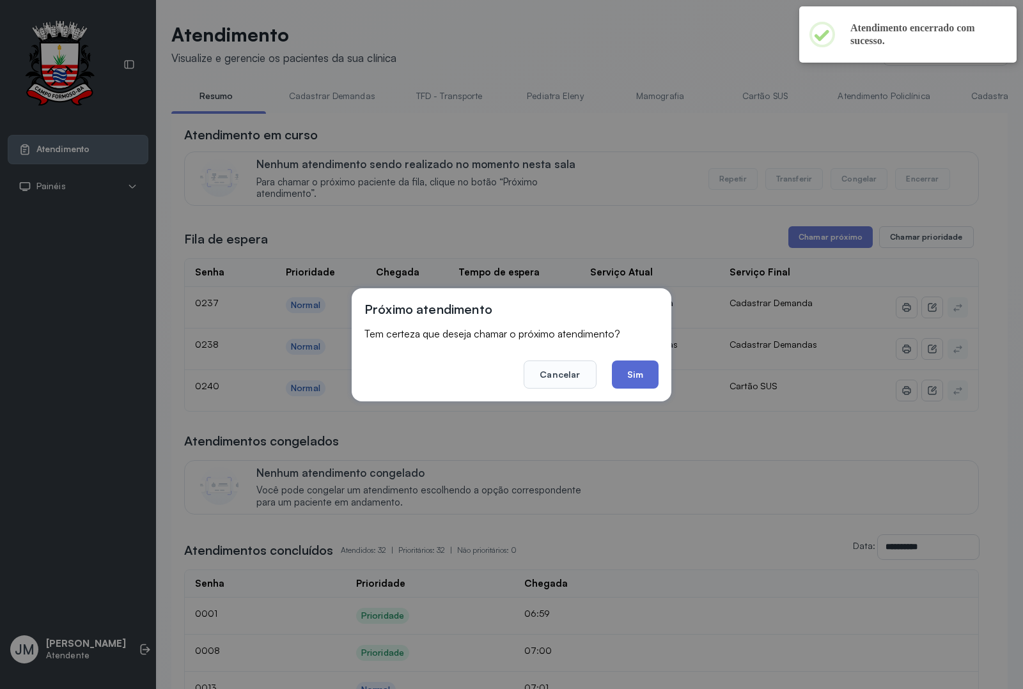
click at [629, 369] on button "Sim" at bounding box center [635, 375] width 47 height 28
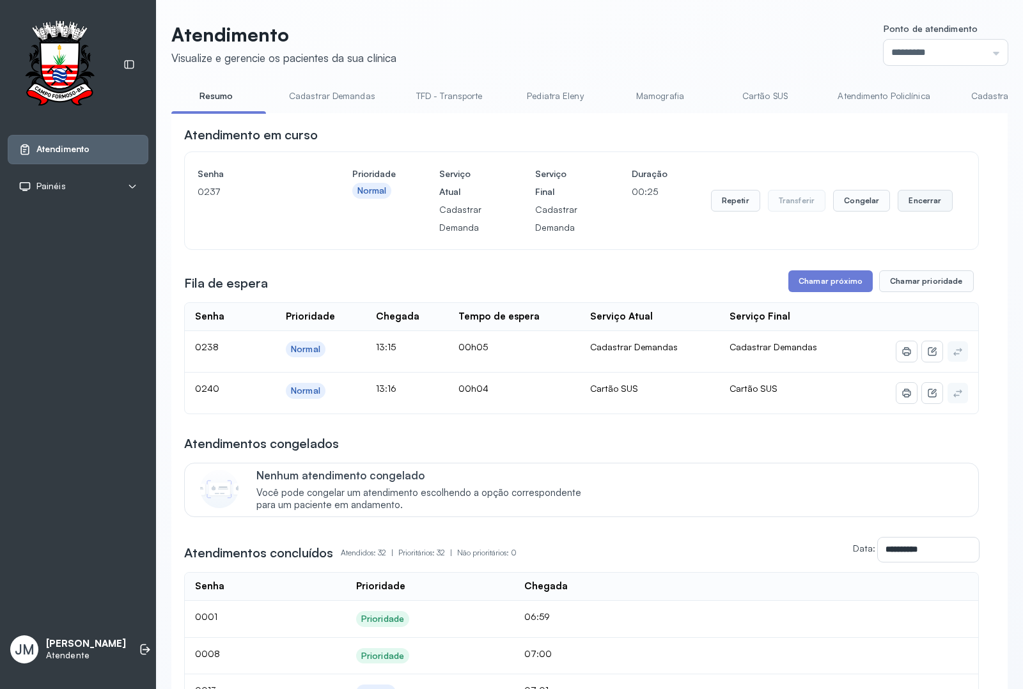
click at [921, 203] on button "Encerrar" at bounding box center [925, 201] width 54 height 22
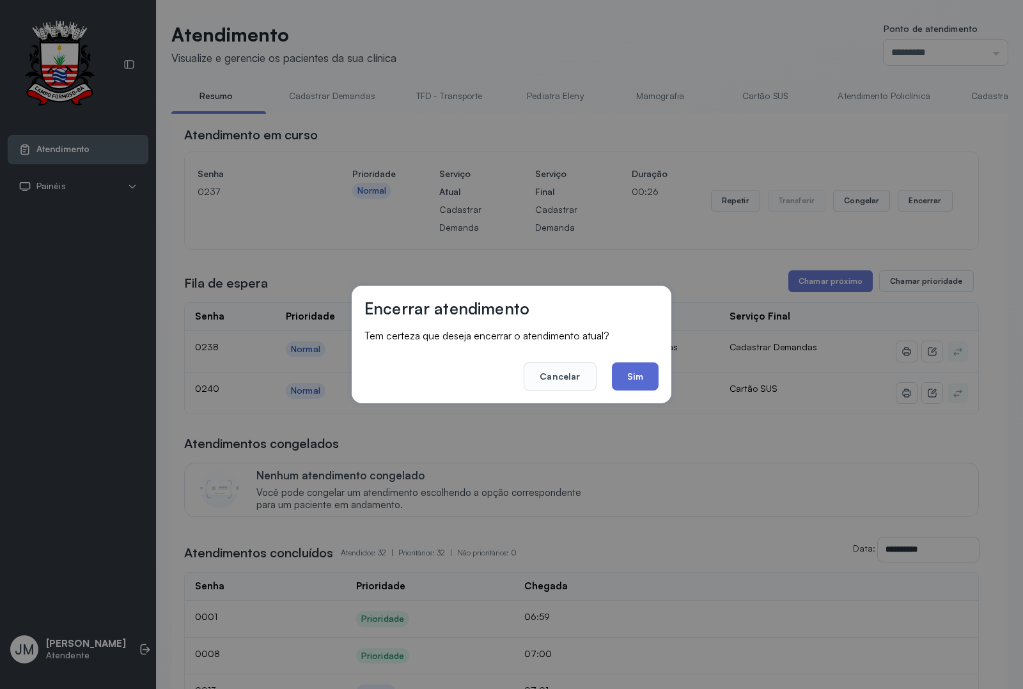
click at [625, 372] on button "Sim" at bounding box center [635, 377] width 47 height 28
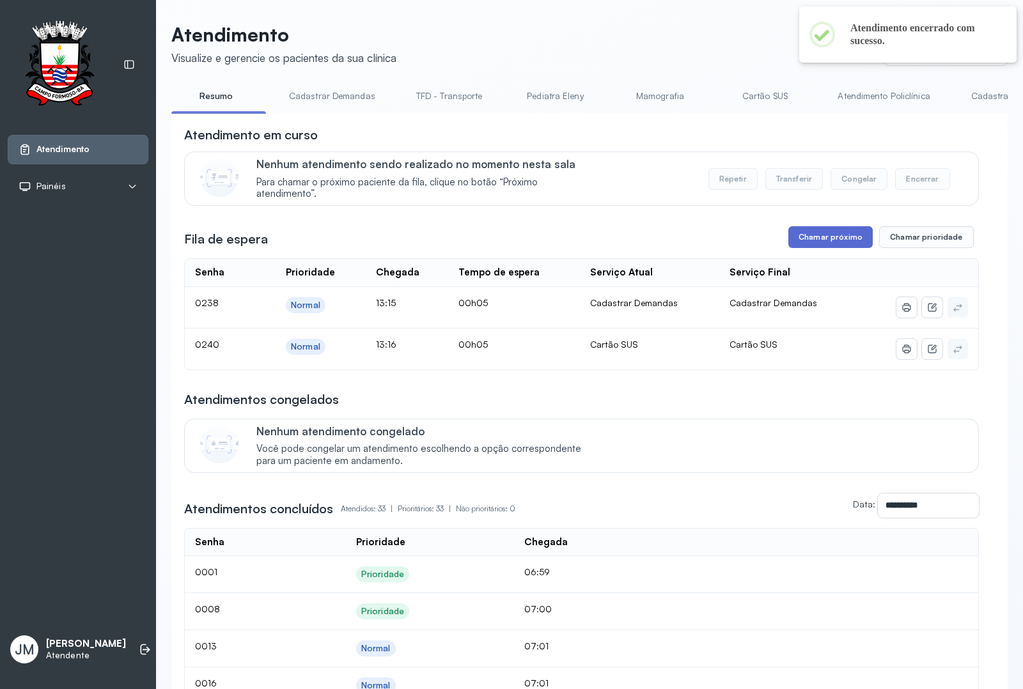
click at [822, 239] on button "Chamar próximo" at bounding box center [831, 237] width 84 height 22
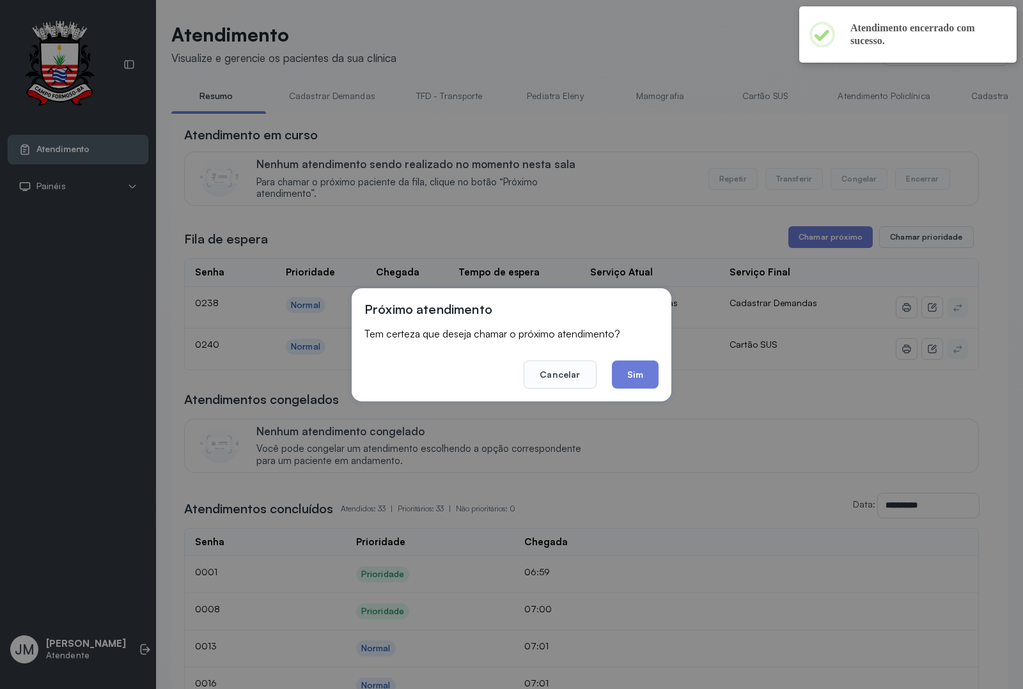
drag, startPoint x: 622, startPoint y: 375, endPoint x: 650, endPoint y: 368, distance: 28.4
click at [624, 375] on button "Sim" at bounding box center [635, 375] width 47 height 28
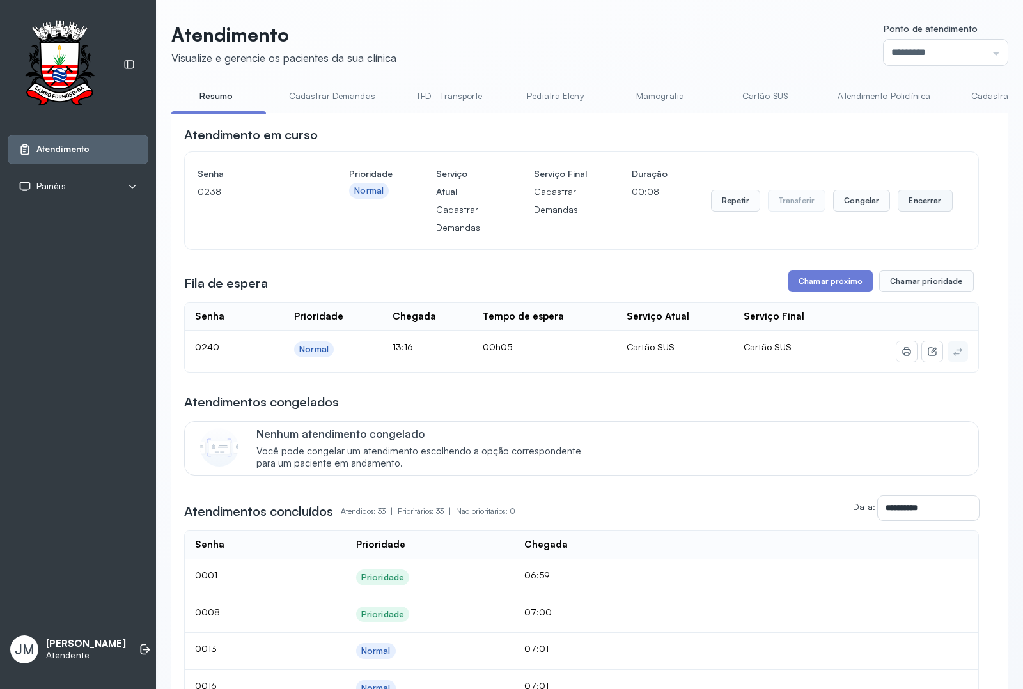
click at [912, 205] on button "Encerrar" at bounding box center [925, 201] width 54 height 22
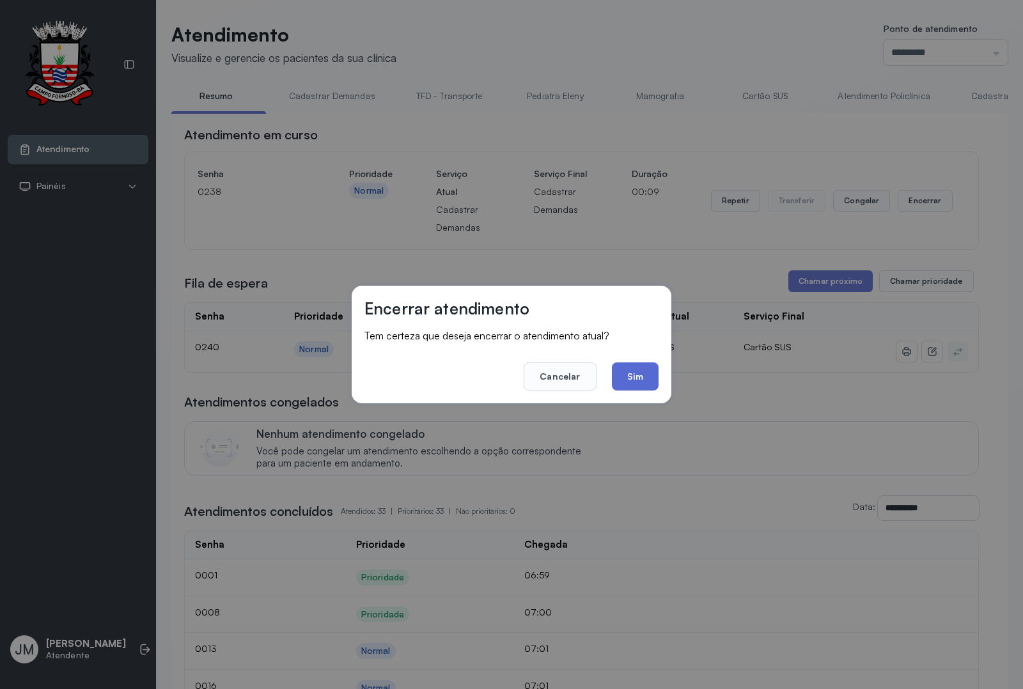
click at [634, 369] on button "Sim" at bounding box center [635, 377] width 47 height 28
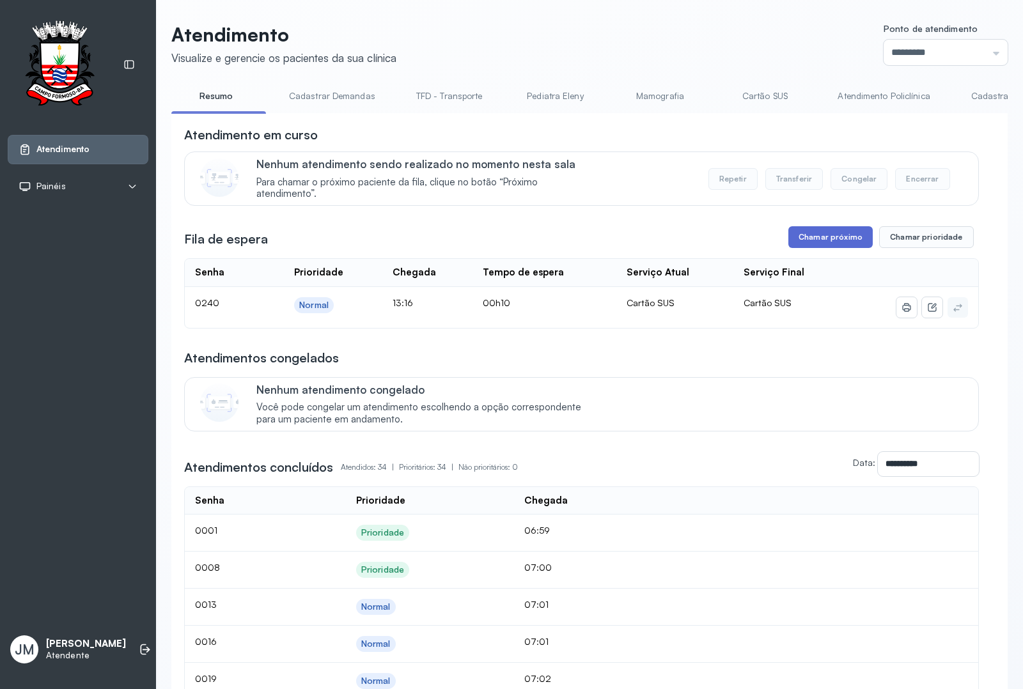
click at [819, 241] on button "Chamar próximo" at bounding box center [831, 237] width 84 height 22
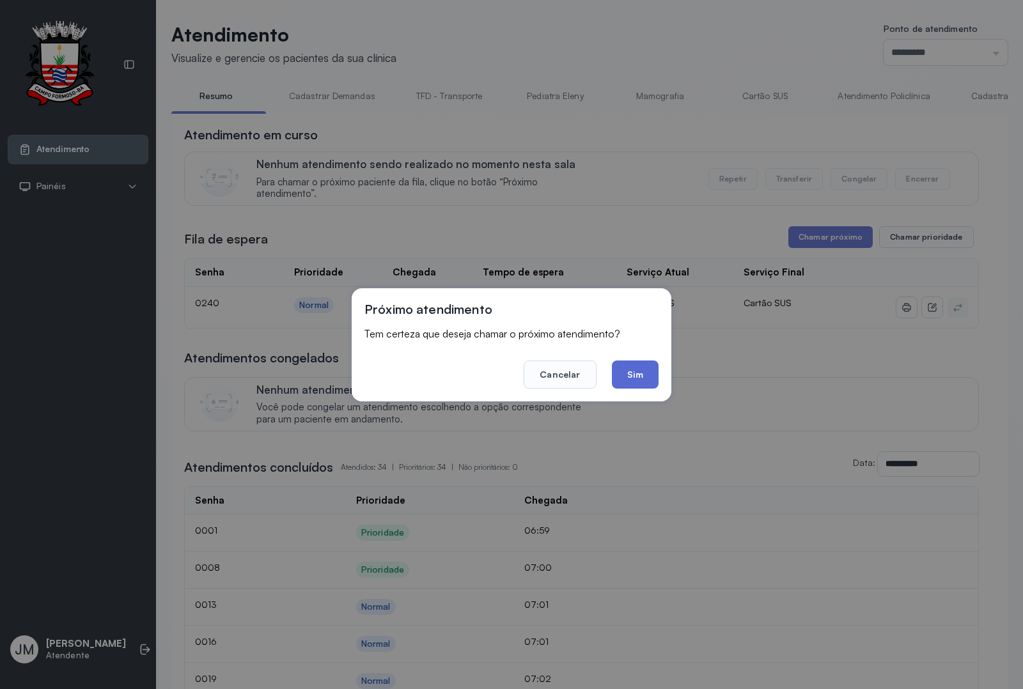
click at [624, 368] on button "Sim" at bounding box center [635, 375] width 47 height 28
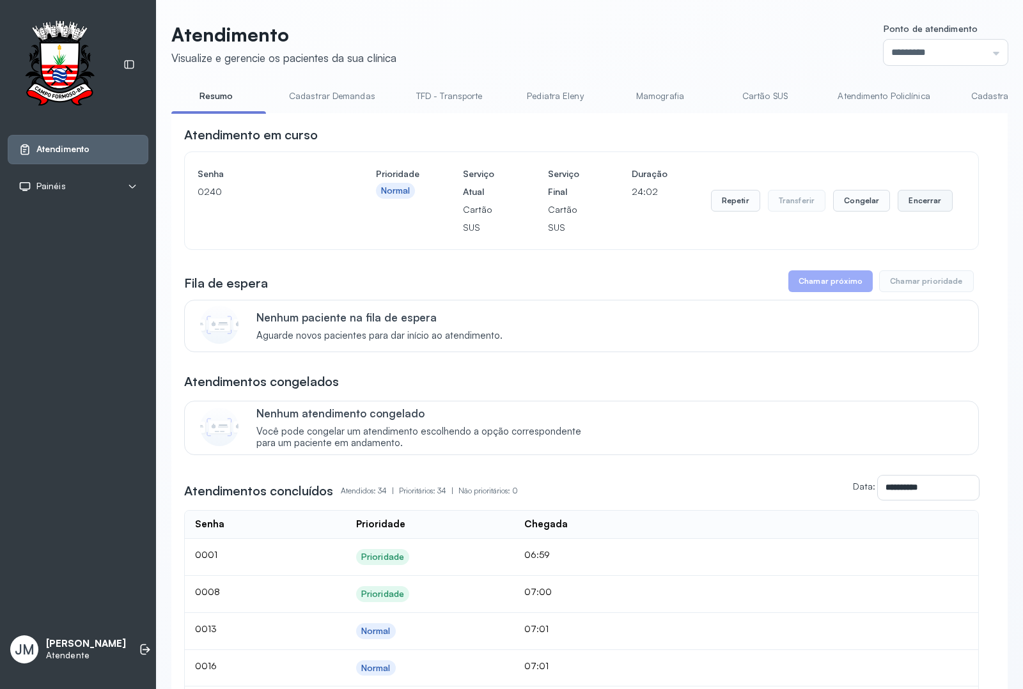
click at [910, 205] on button "Encerrar" at bounding box center [925, 201] width 54 height 22
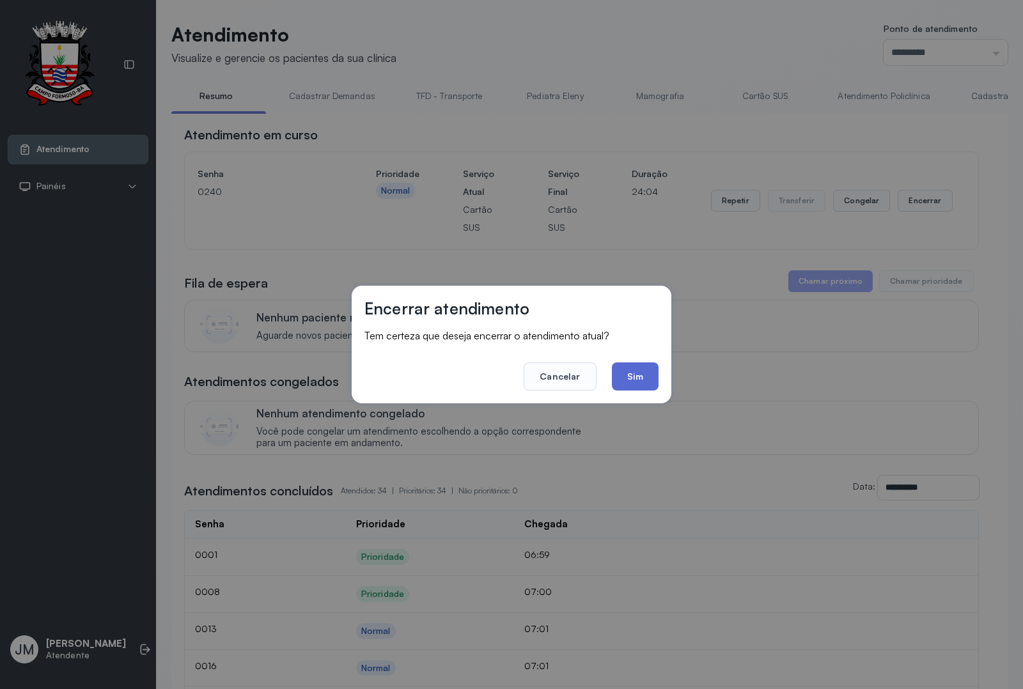
click at [640, 371] on button "Sim" at bounding box center [635, 377] width 47 height 28
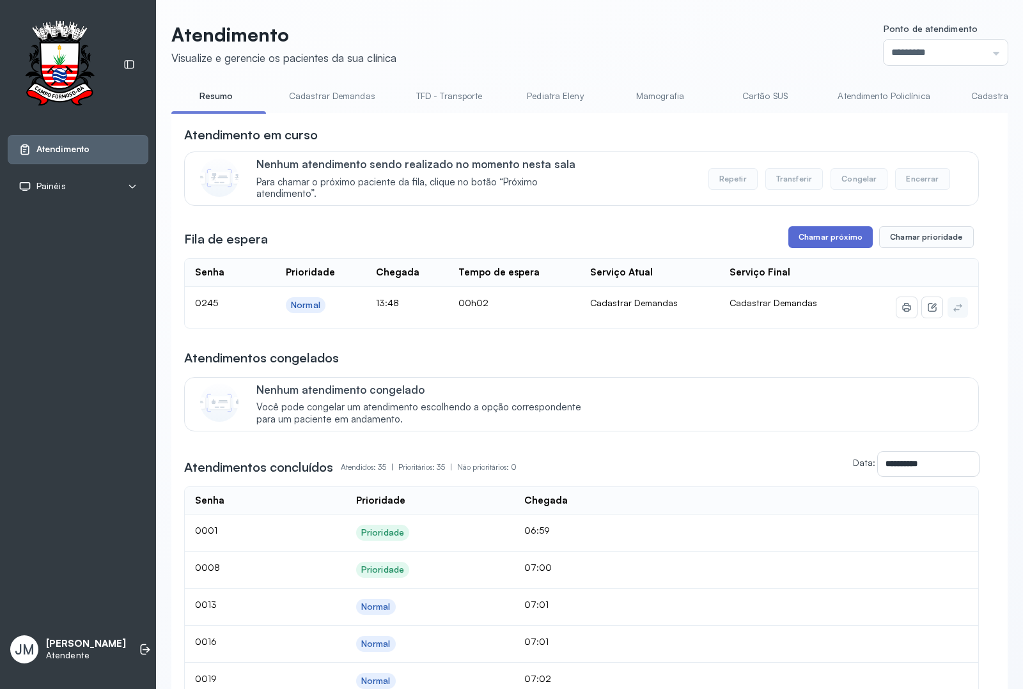
click at [831, 240] on button "Chamar próximo" at bounding box center [831, 237] width 84 height 22
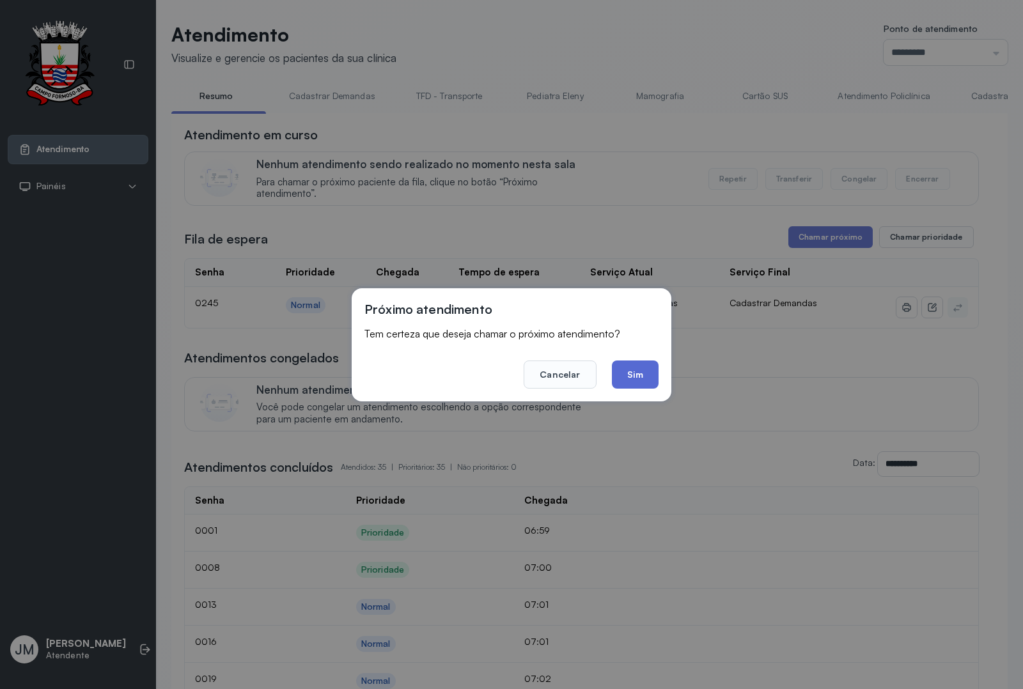
click at [631, 373] on button "Sim" at bounding box center [635, 375] width 47 height 28
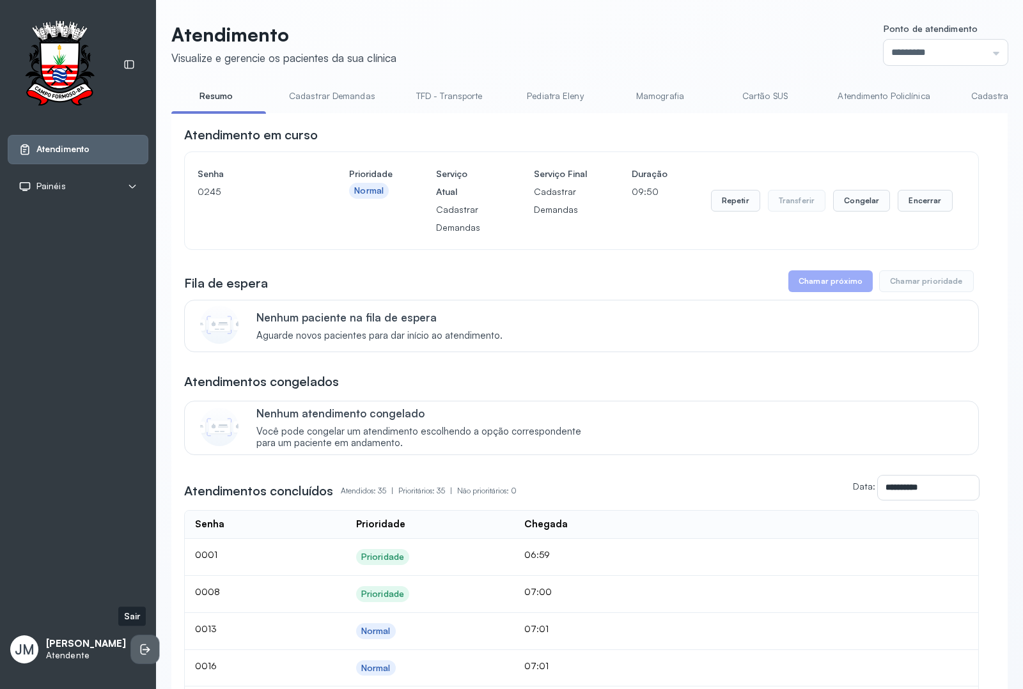
click at [141, 645] on icon at bounding box center [144, 650] width 6 height 11
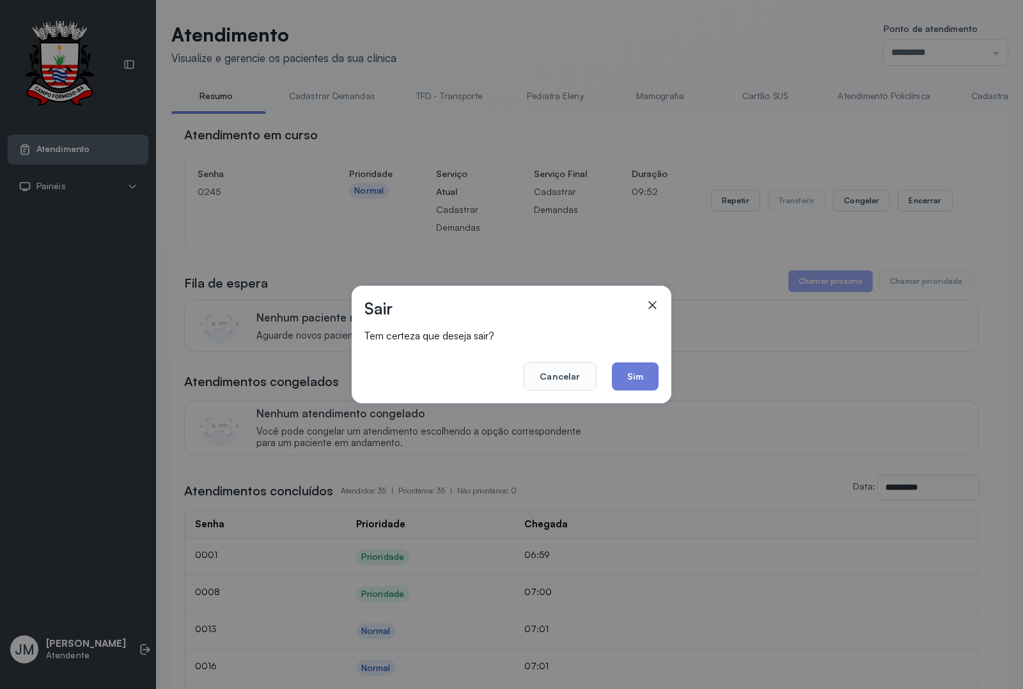
drag, startPoint x: 621, startPoint y: 372, endPoint x: 611, endPoint y: 334, distance: 38.3
click at [621, 369] on button "Sim" at bounding box center [635, 377] width 47 height 28
